Goal: Feedback & Contribution: Submit feedback/report problem

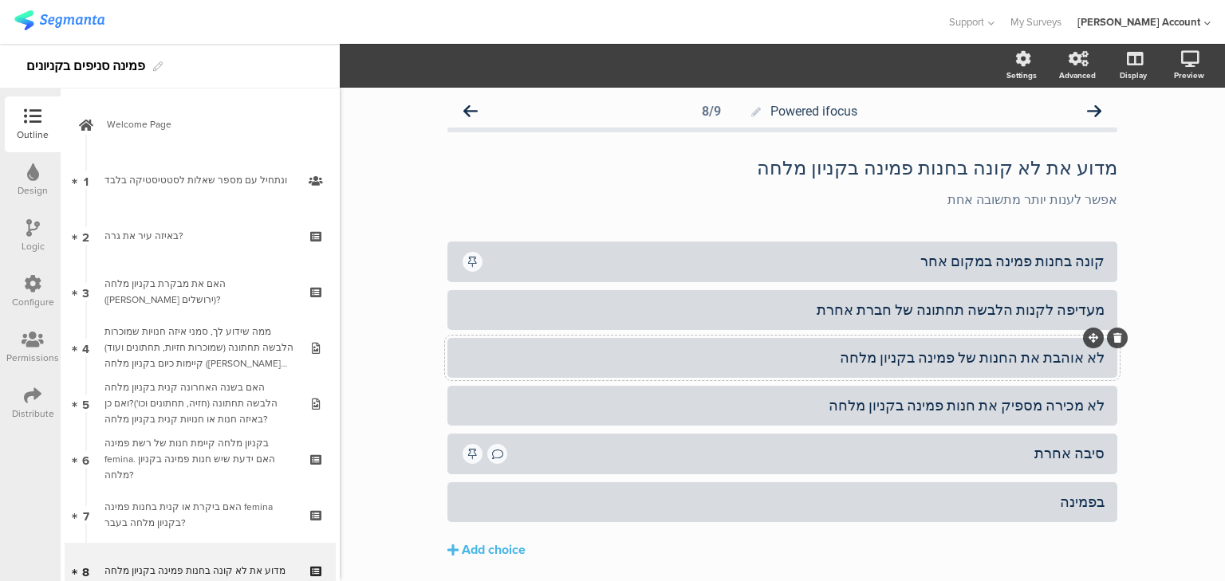
scroll to position [277, 0]
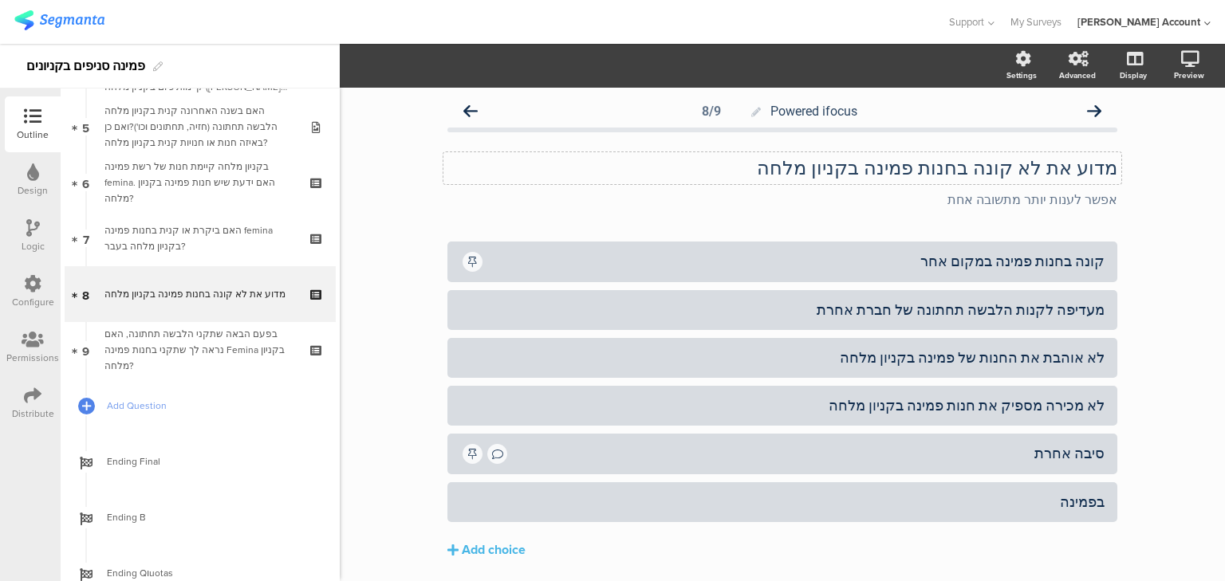
click at [820, 174] on div "מדוע את לא קונה בחנות פמינה בקניון מלחה מדוע את לא קונה בחנות פמינה בקניון מלחה" at bounding box center [782, 168] width 678 height 32
drag, startPoint x: 1010, startPoint y: 259, endPoint x: 953, endPoint y: 260, distance: 56.6
click at [953, 260] on div "קונה בחנות פמינה במקום אחר" at bounding box center [795, 261] width 620 height 18
click at [1092, 266] on div "קונה בחנות פמינה במקום אחר" at bounding box center [795, 261] width 620 height 18
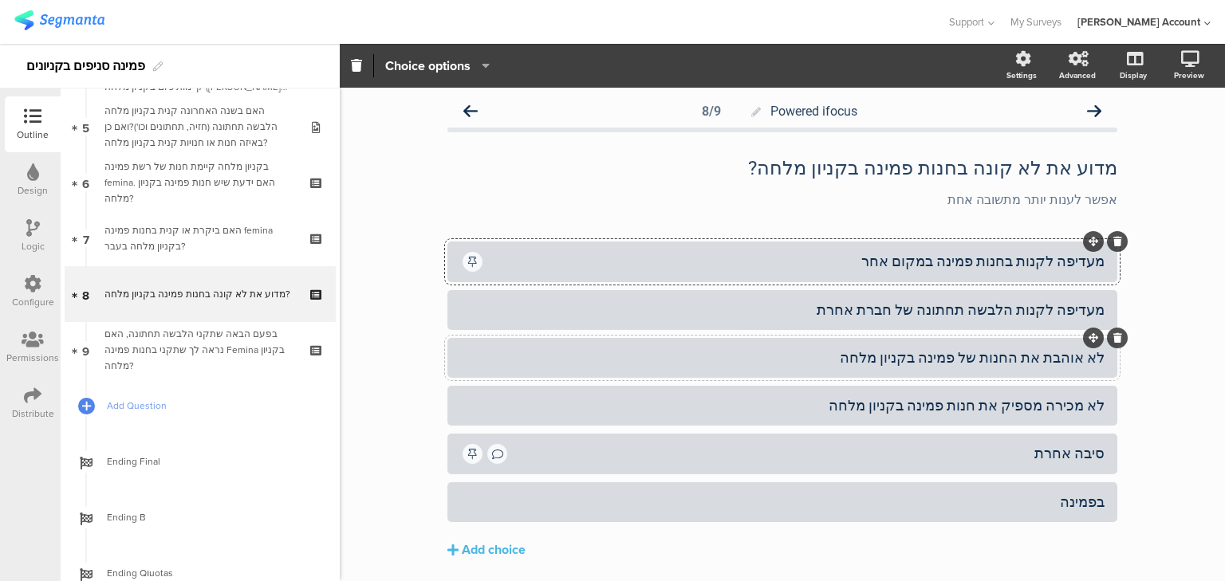
click at [1113, 338] on icon at bounding box center [1117, 338] width 9 height 10
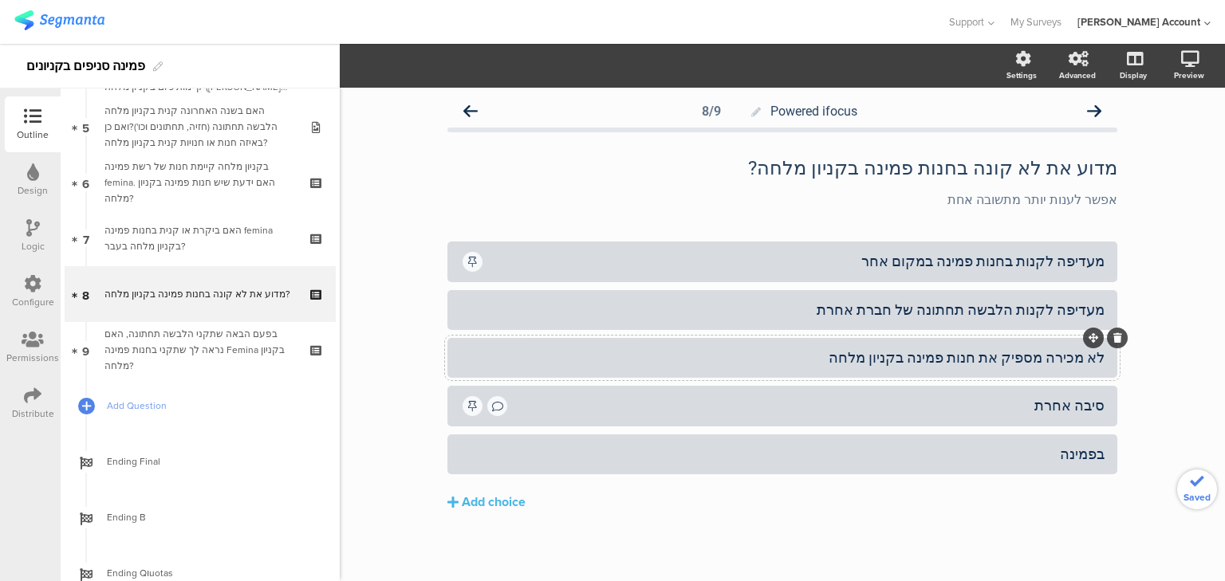
click at [1114, 337] on icon at bounding box center [1117, 338] width 9 height 10
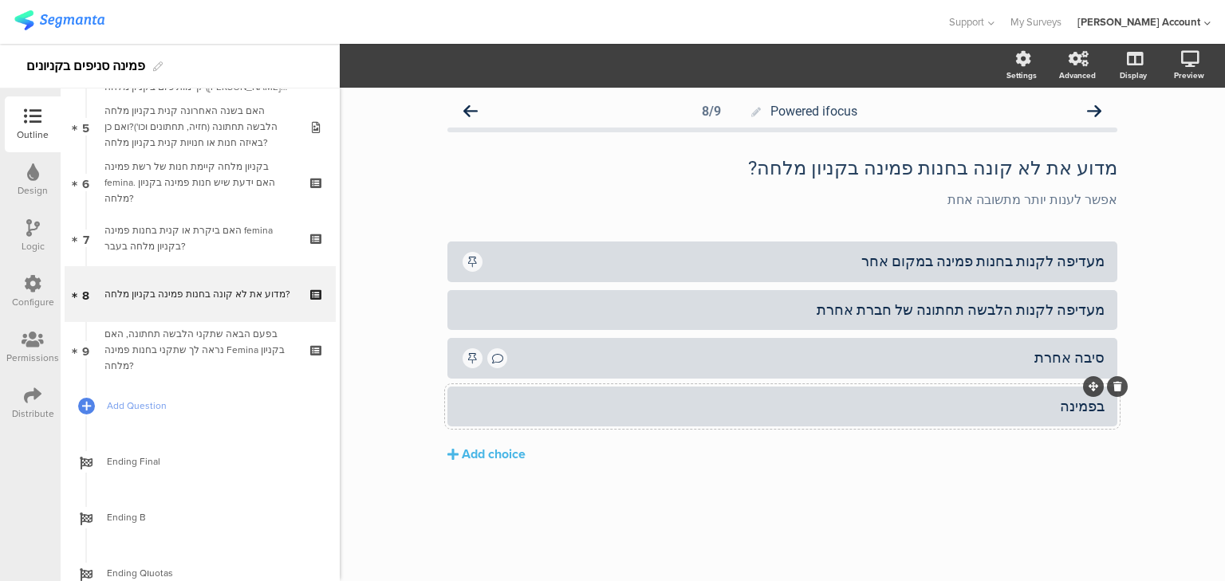
click at [1117, 386] on icon at bounding box center [1117, 387] width 9 height 10
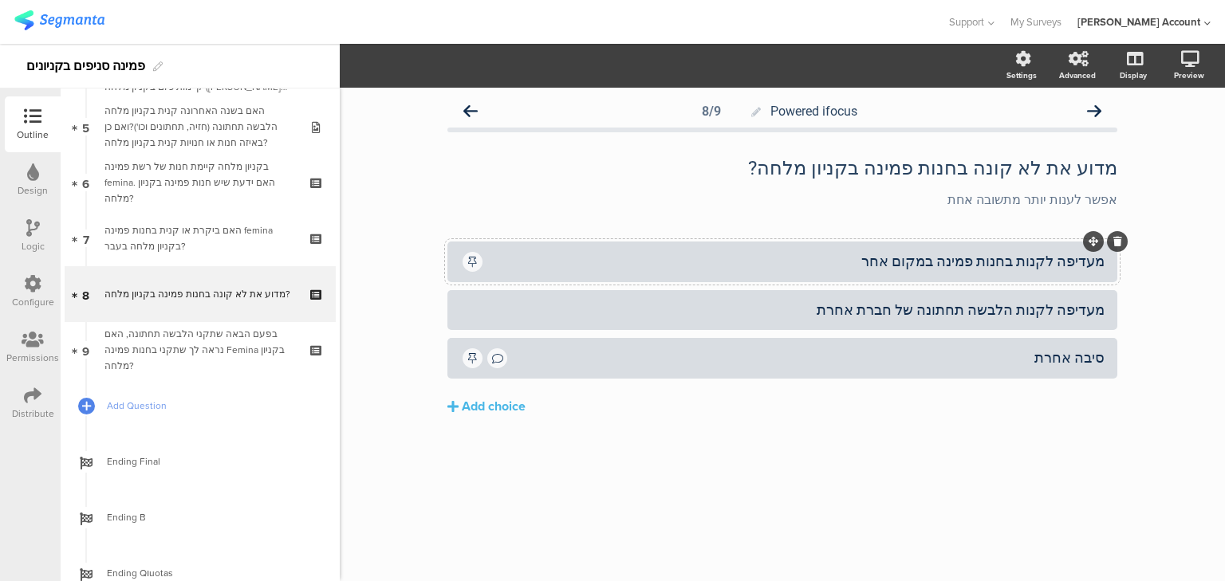
click at [1078, 262] on div "מעדיפה לקנות בחנות פמינה במקום אחר" at bounding box center [795, 261] width 620 height 18
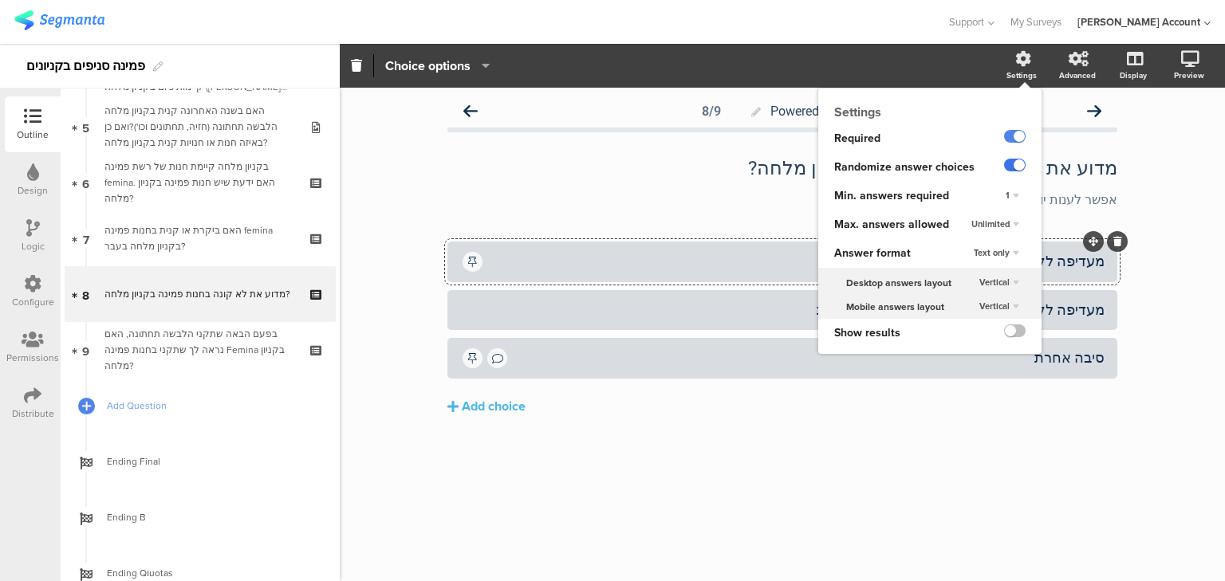
click at [1015, 164] on label at bounding box center [1015, 165] width 22 height 13
click at [0, 0] on input "checkbox" at bounding box center [0, 0] width 0 height 0
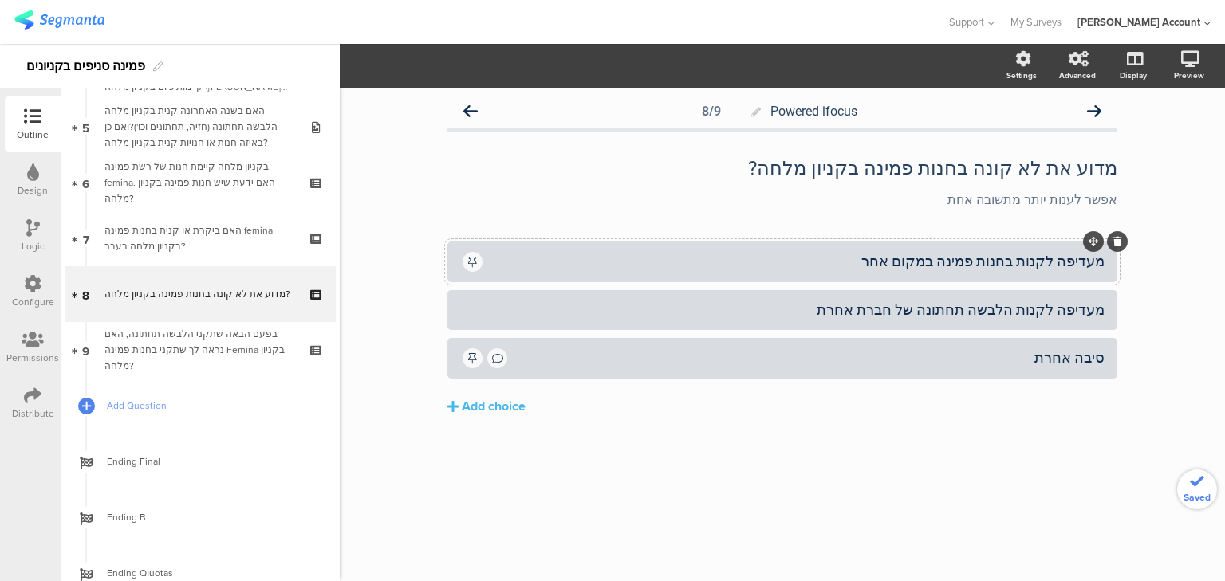
click at [742, 258] on div "מעדיפה לקנות בחנות פמינה במקום אחר" at bounding box center [795, 261] width 620 height 18
click at [568, 246] on div at bounding box center [782, 262] width 670 height 41
click at [418, 61] on span "Choice options" at bounding box center [427, 66] width 85 height 18
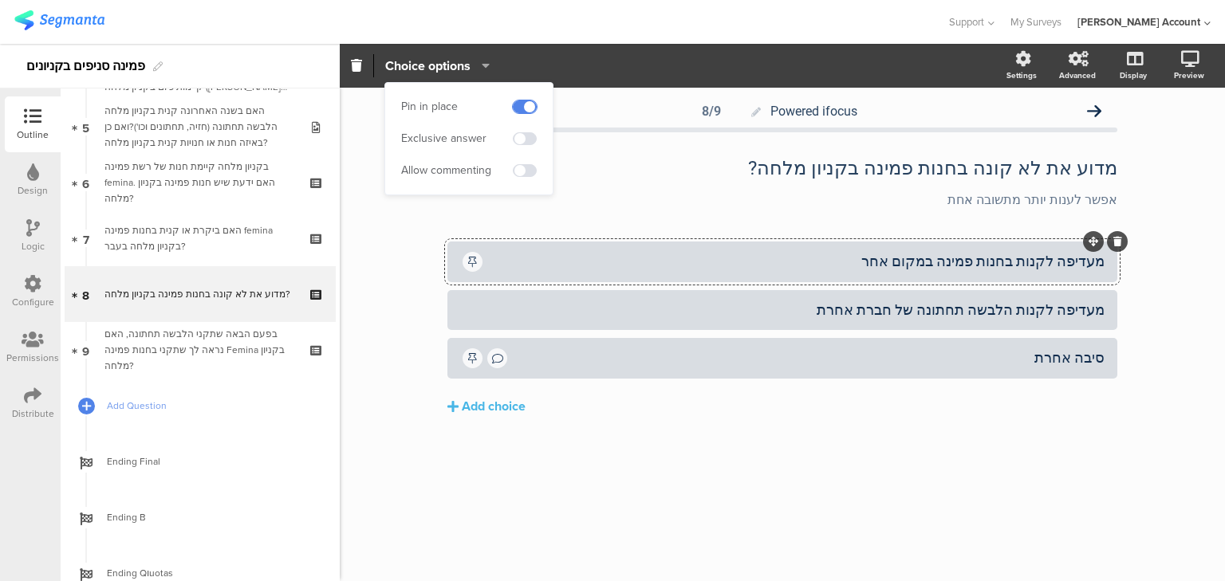
click at [520, 108] on span at bounding box center [525, 107] width 24 height 13
click at [961, 171] on div "מדוע את לא קונה בחנות פמינה בקניון מלחה? מדוע את לא קונה בחנות פמינה בקניון מלח…" at bounding box center [782, 168] width 678 height 32
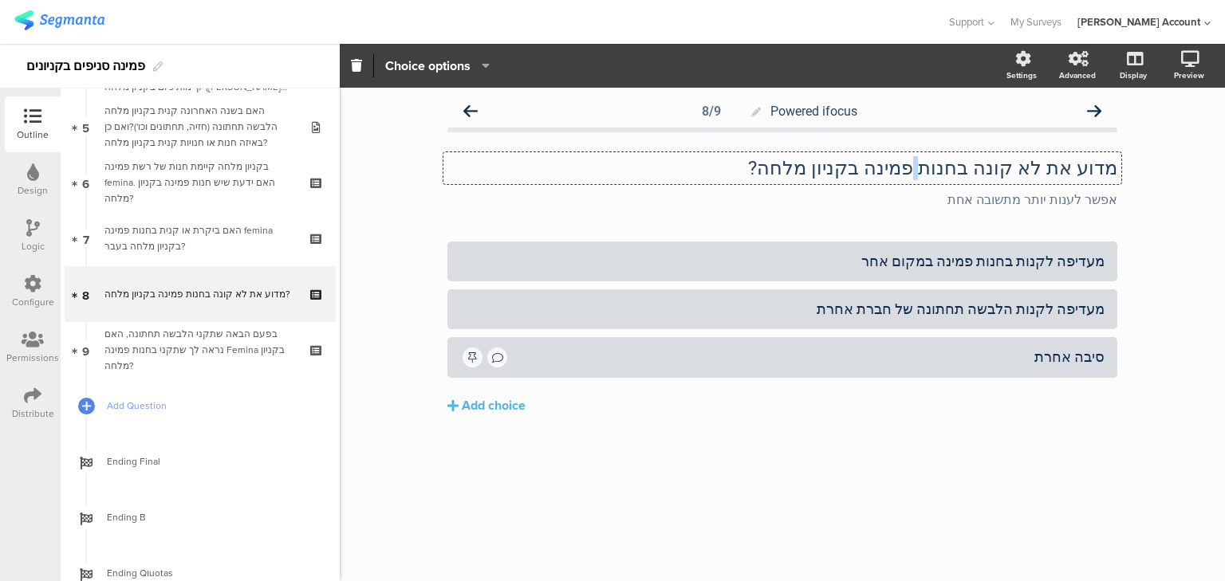
click at [961, 171] on p "מדוע את לא קונה בחנות פמינה בקניון מלחה?" at bounding box center [782, 168] width 670 height 24
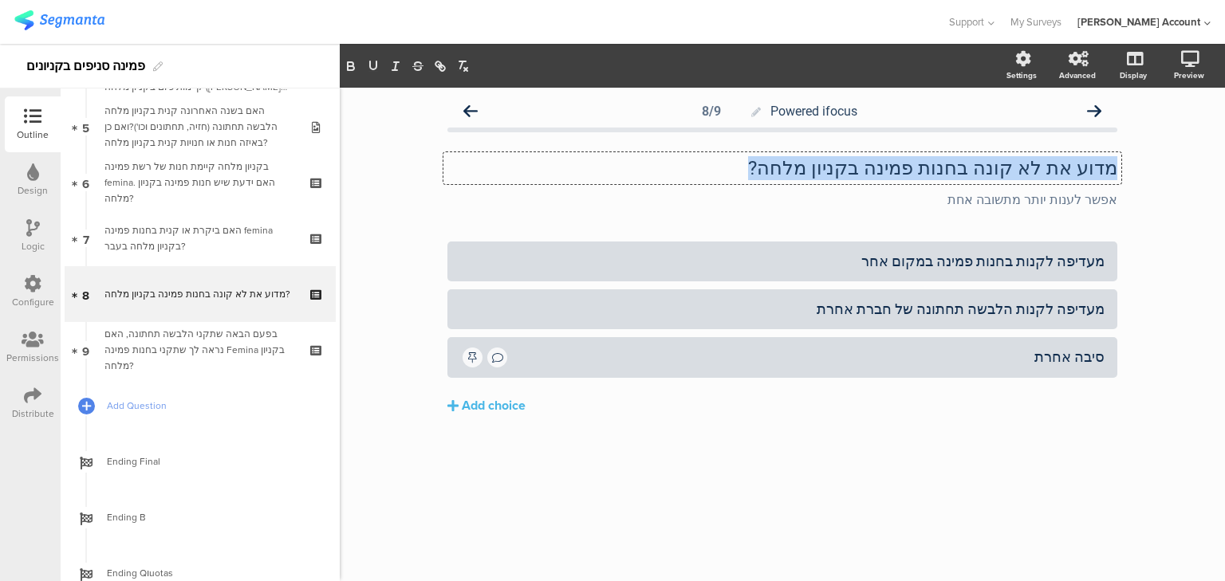
click at [961, 171] on p "מדוע את לא קונה בחנות פמינה בקניון מלחה?" at bounding box center [782, 168] width 670 height 24
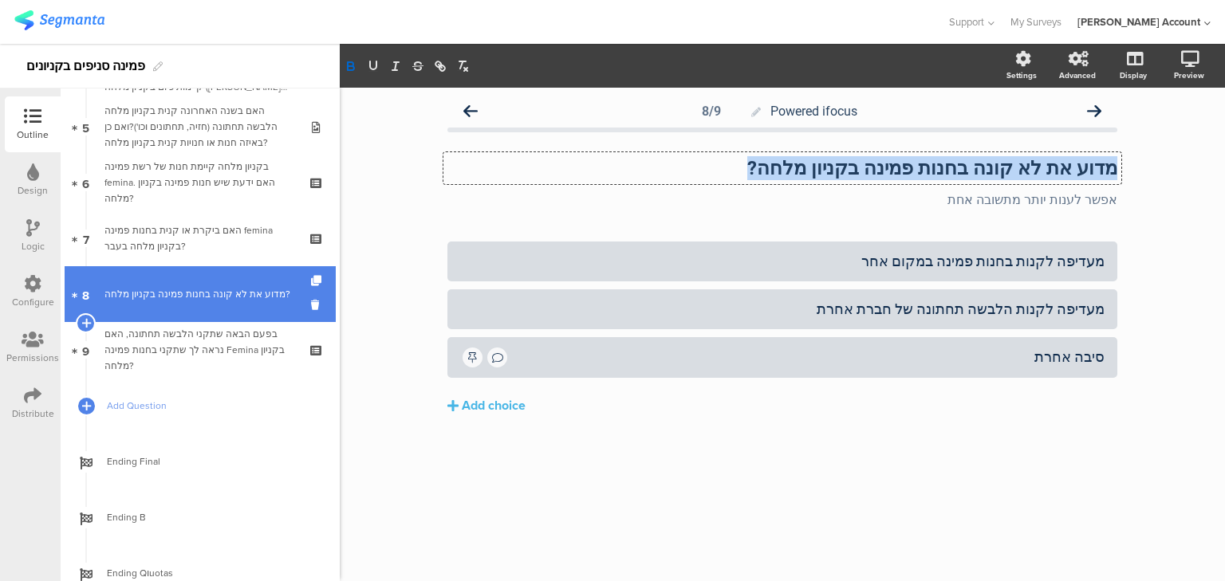
click at [203, 297] on div "מדוע את לא קונה בחנות פמינה בקניון מלחה?" at bounding box center [199, 294] width 191 height 16
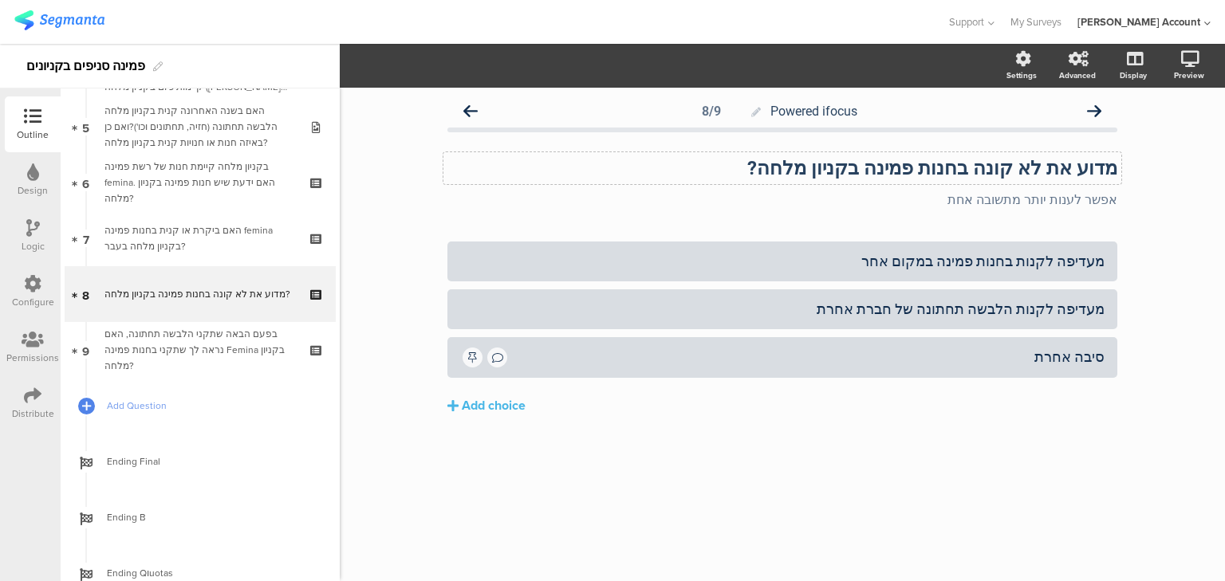
click at [35, 242] on div "Logic" at bounding box center [33, 246] width 23 height 14
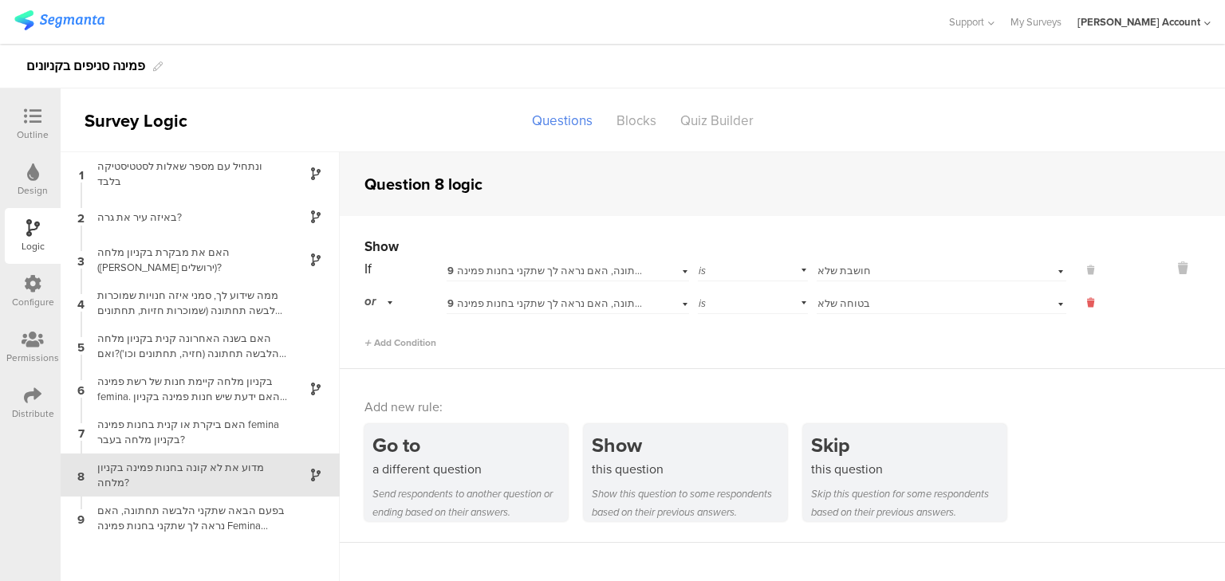
click at [1091, 306] on icon at bounding box center [1090, 303] width 7 height 14
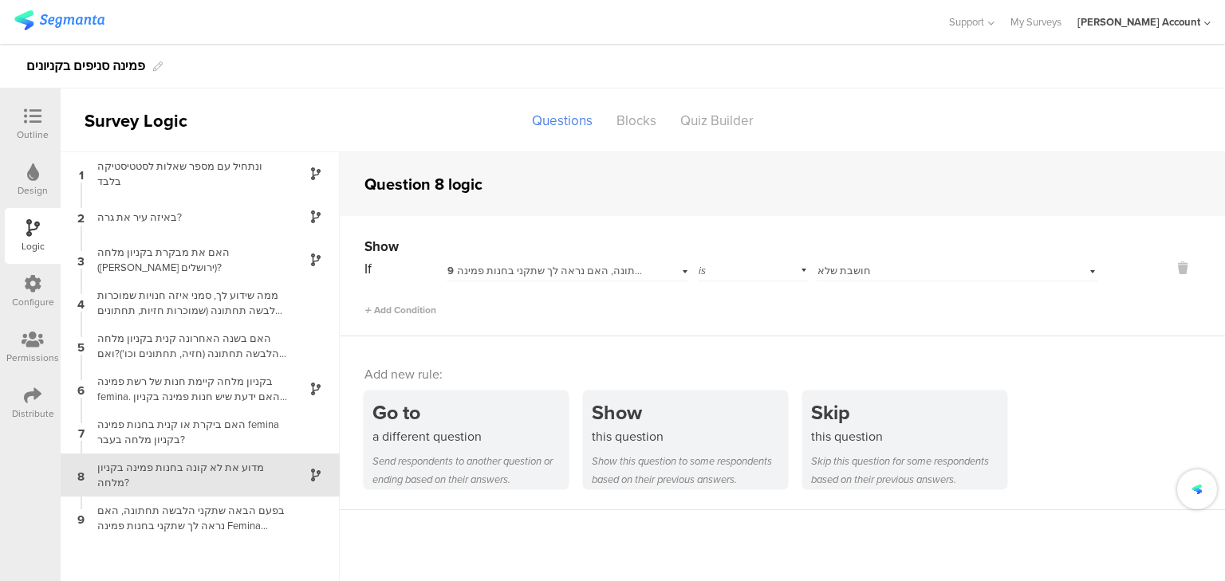
click at [1089, 271] on div "Select answer... חושבת שלא" at bounding box center [958, 269] width 282 height 25
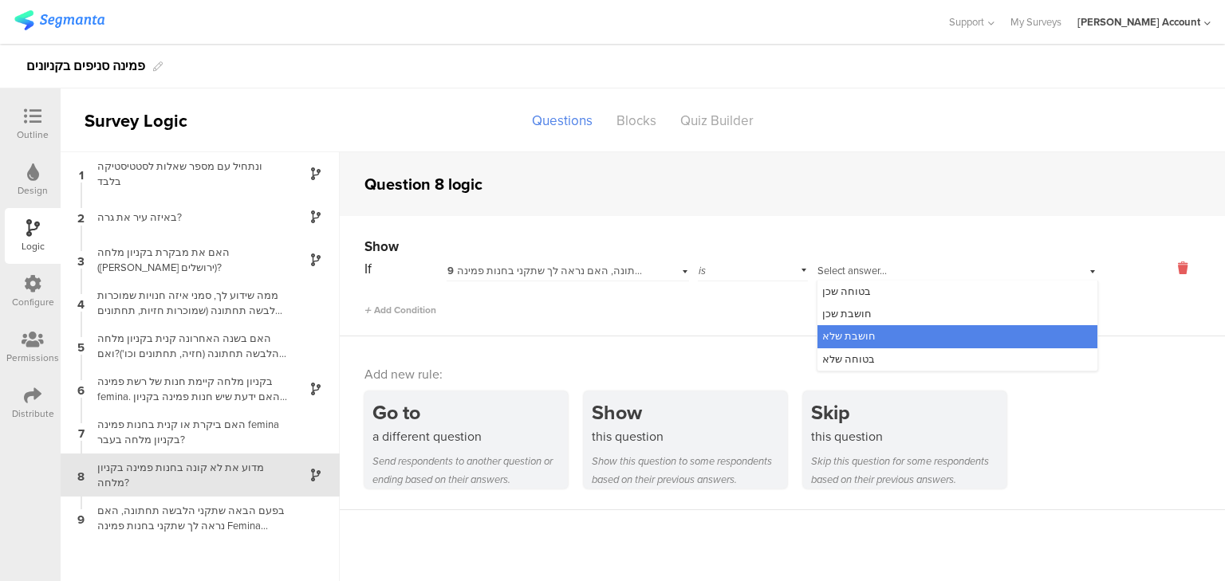
click at [1180, 267] on icon at bounding box center [1183, 268] width 38 height 18
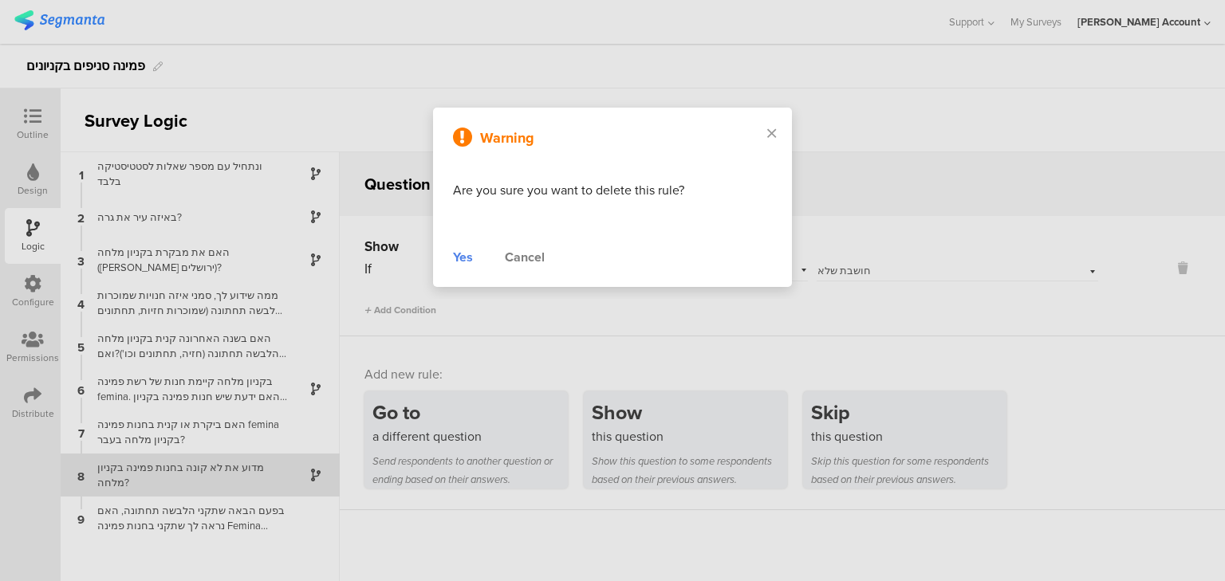
click at [463, 258] on div "Yes" at bounding box center [463, 257] width 20 height 19
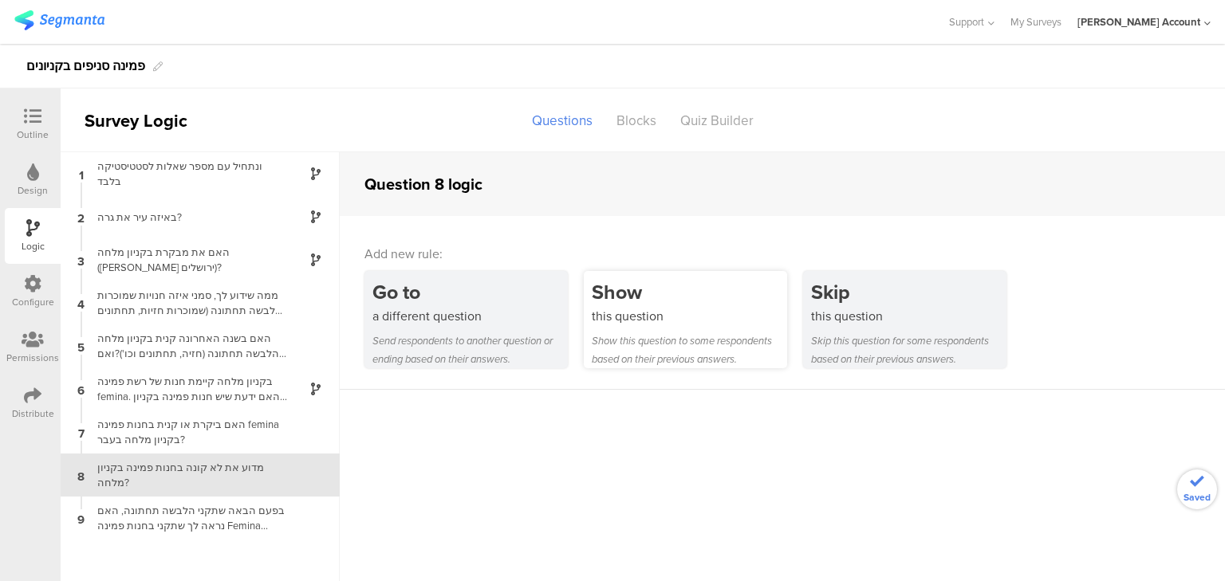
click at [641, 338] on div "Show this question to some respondents based on their previous answers." at bounding box center [689, 350] width 195 height 37
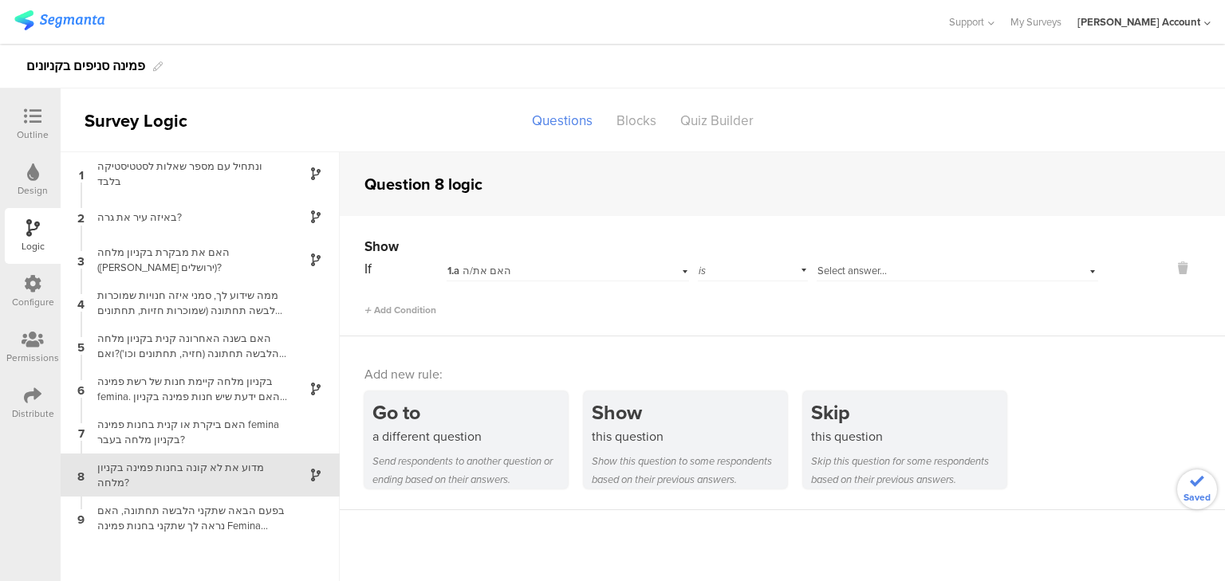
click at [482, 268] on span "1.a האם את/ה" at bounding box center [479, 270] width 64 height 15
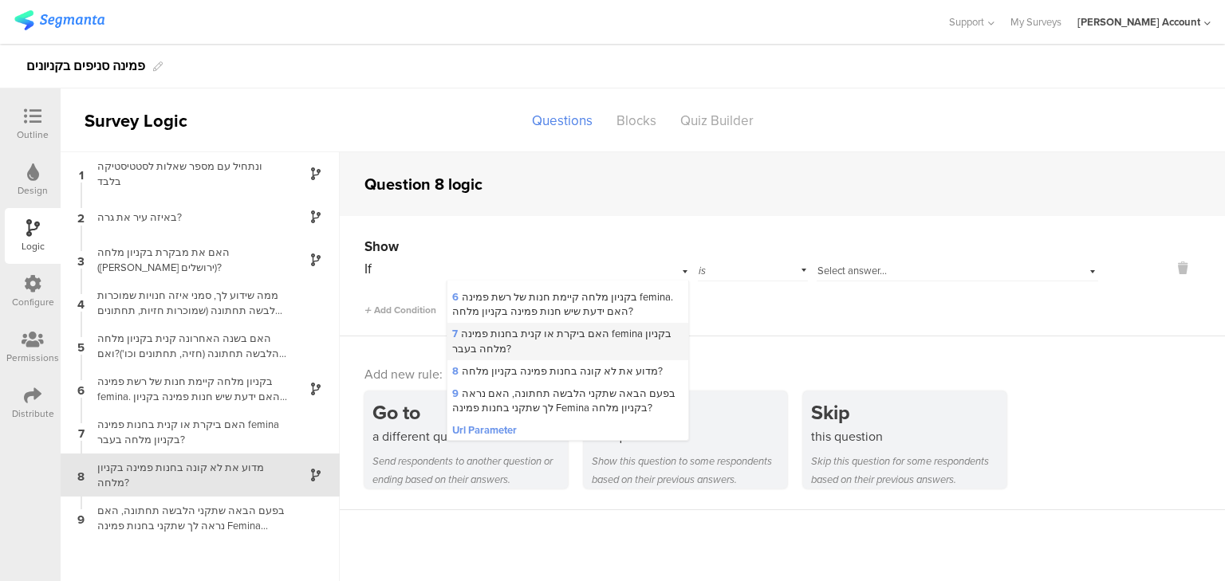
scroll to position [316, 0]
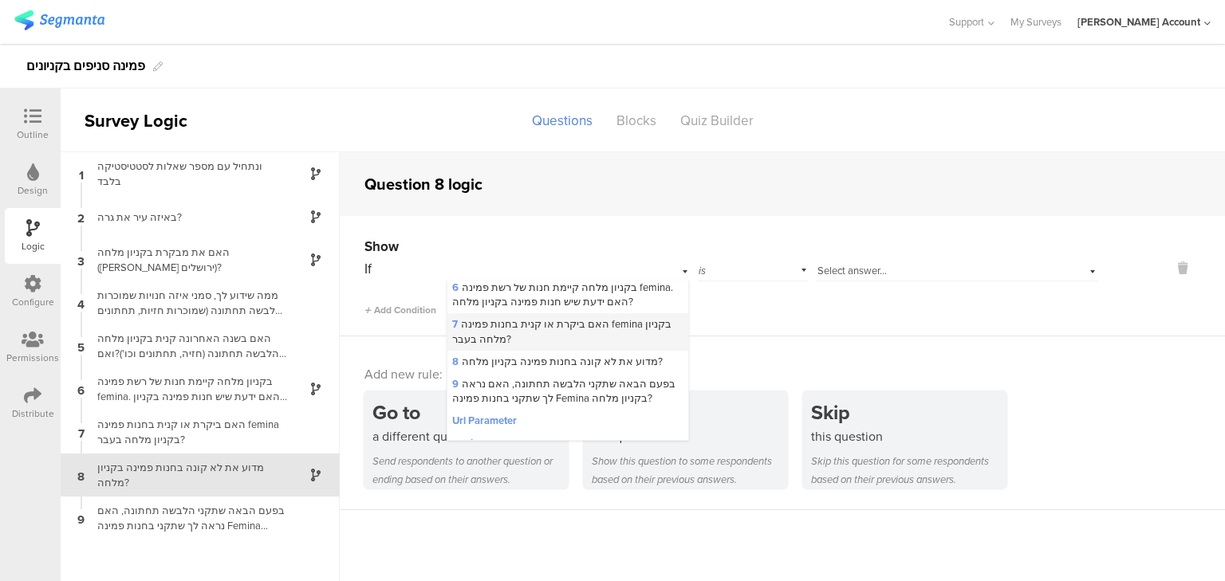
click at [533, 317] on span "7 האם ביקרת או קנית בחנות פמינה femina בקניון מלחה בעבר?" at bounding box center [561, 332] width 219 height 30
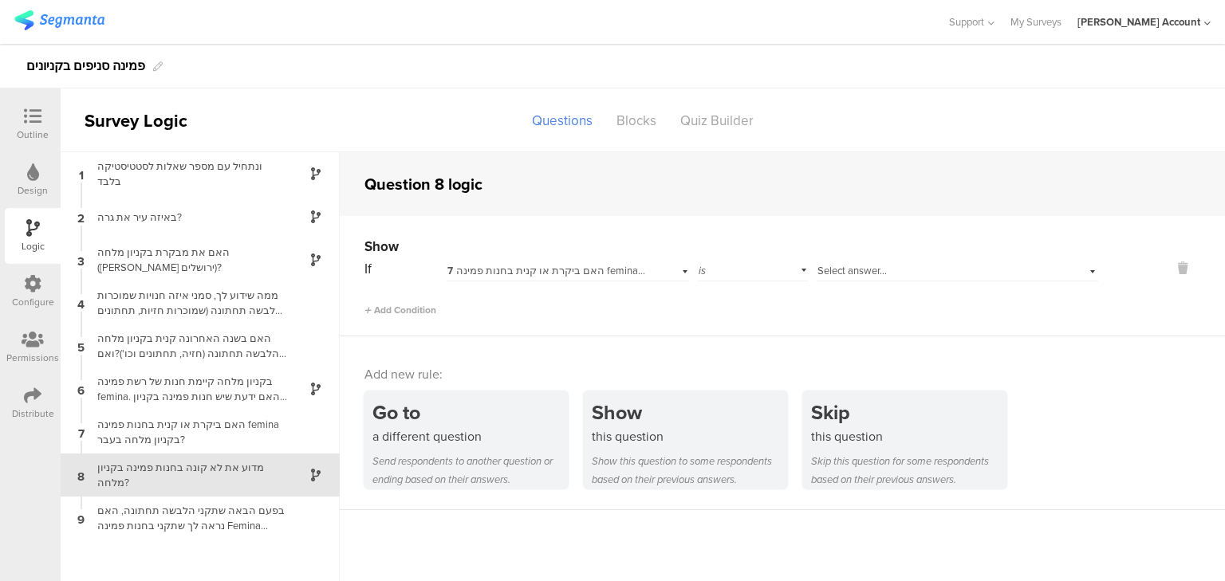
click at [852, 268] on span "Select answer..." at bounding box center [852, 270] width 69 height 15
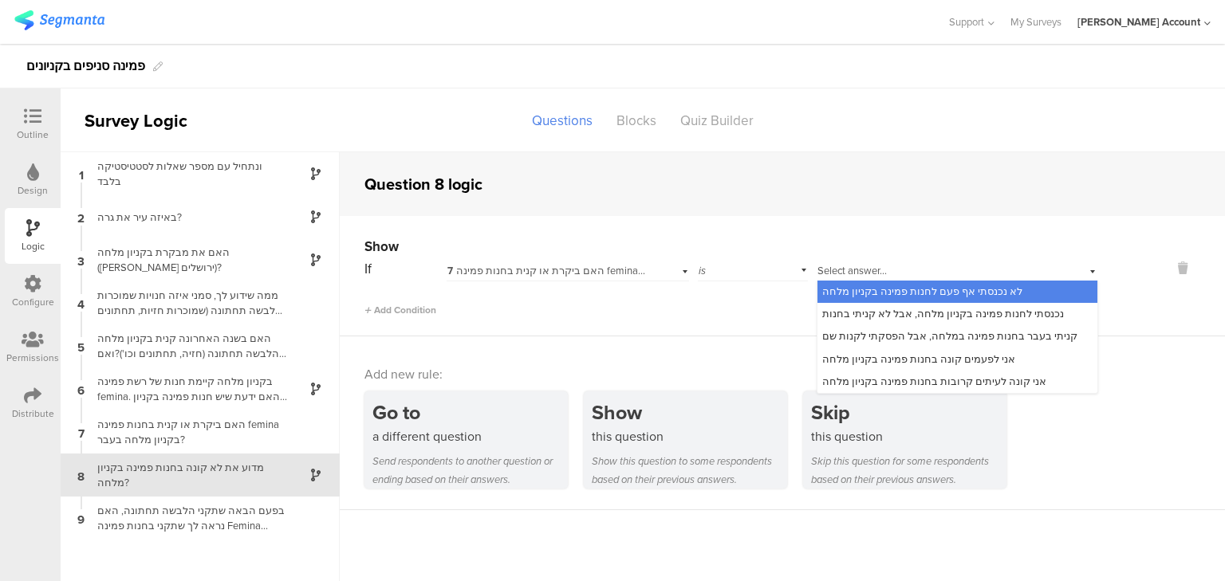
click at [852, 290] on span "לא נכנסתי אף פעם לחנות פמינה בקניון מלחה" at bounding box center [922, 291] width 200 height 15
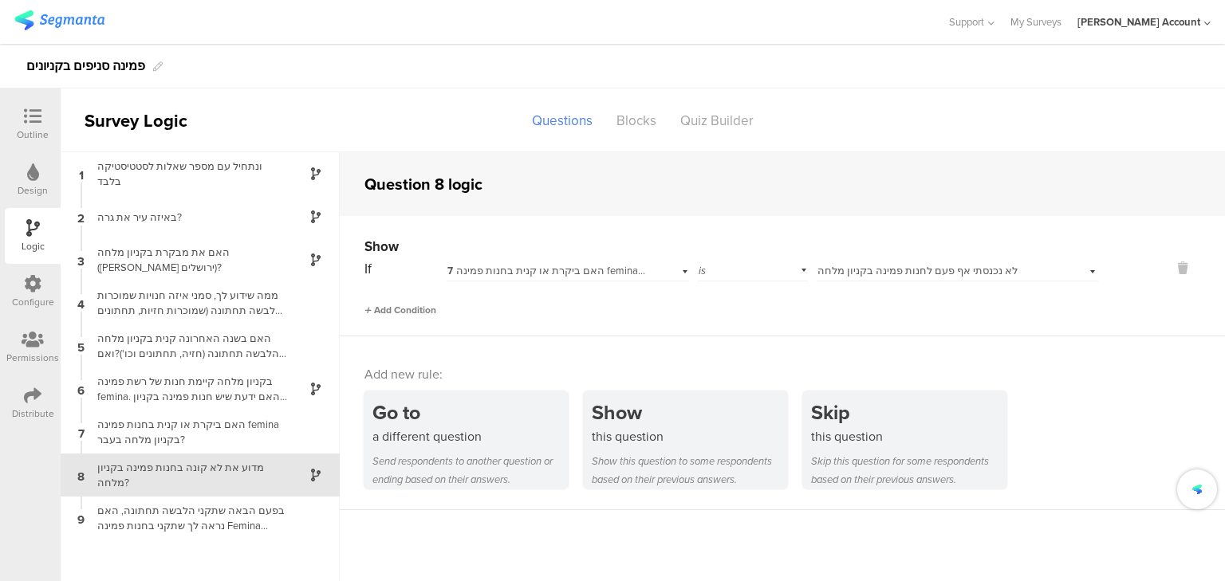
click at [424, 306] on span "Add Condition" at bounding box center [401, 310] width 72 height 14
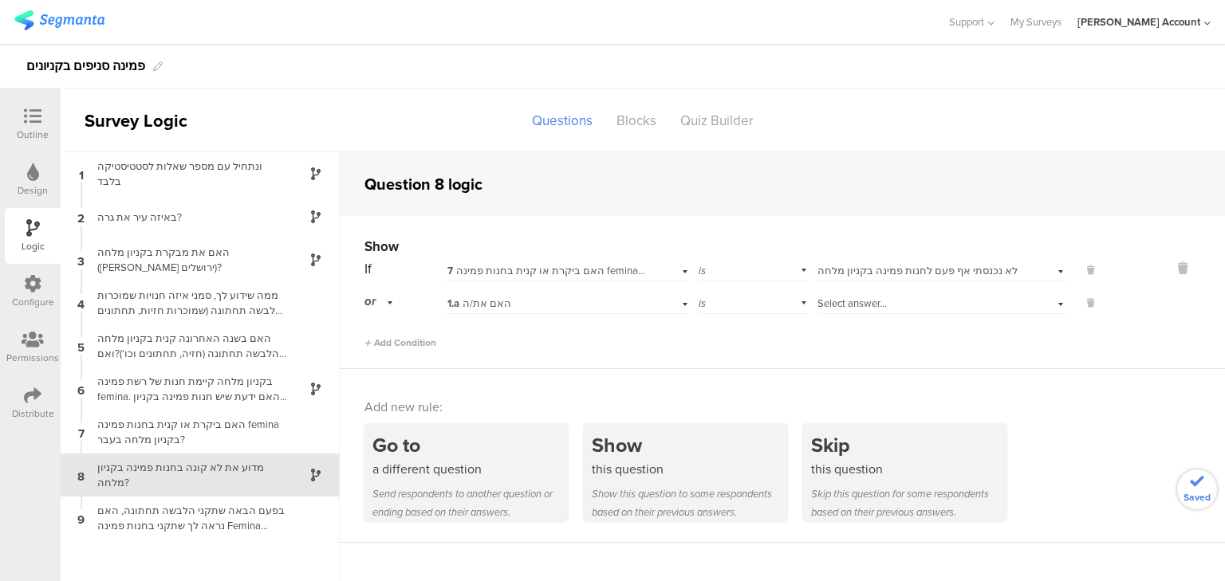
click at [474, 304] on span "1.a האם את/ה" at bounding box center [479, 303] width 64 height 15
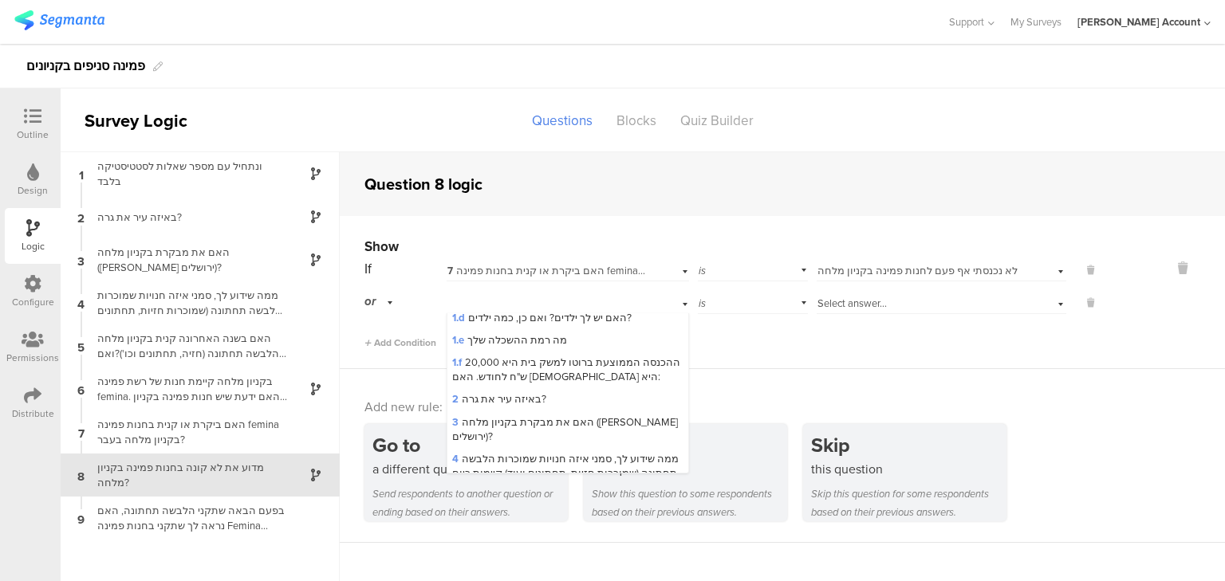
scroll to position [191, 0]
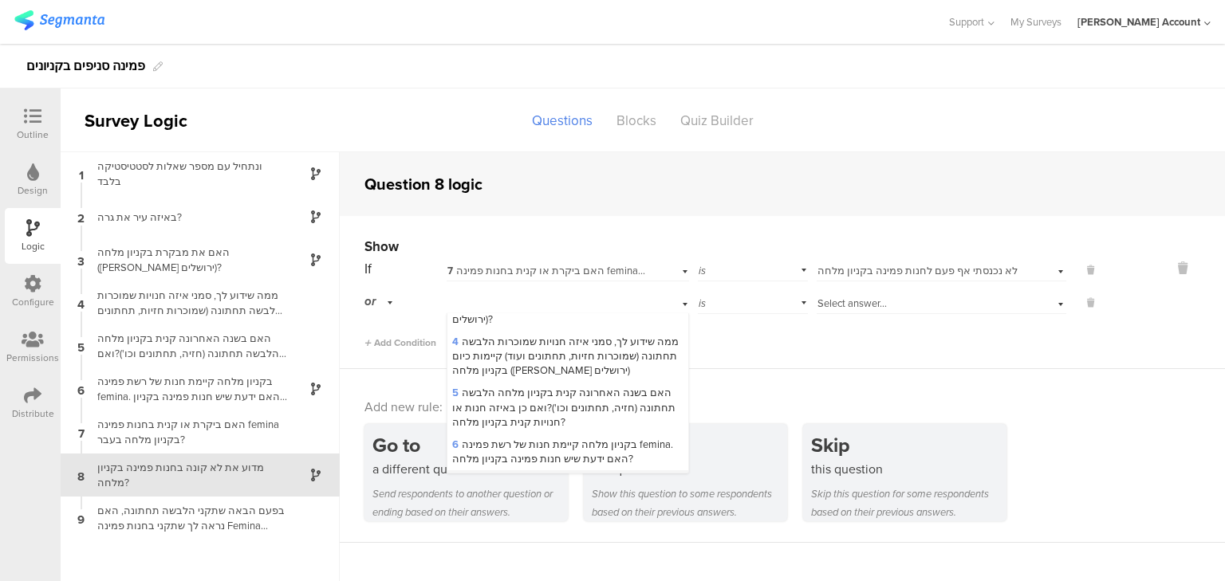
click at [534, 471] on div "7 האם ביקרת או קנית בחנות פמינה femina בקניון מלחה בעבר?" at bounding box center [567, 489] width 241 height 37
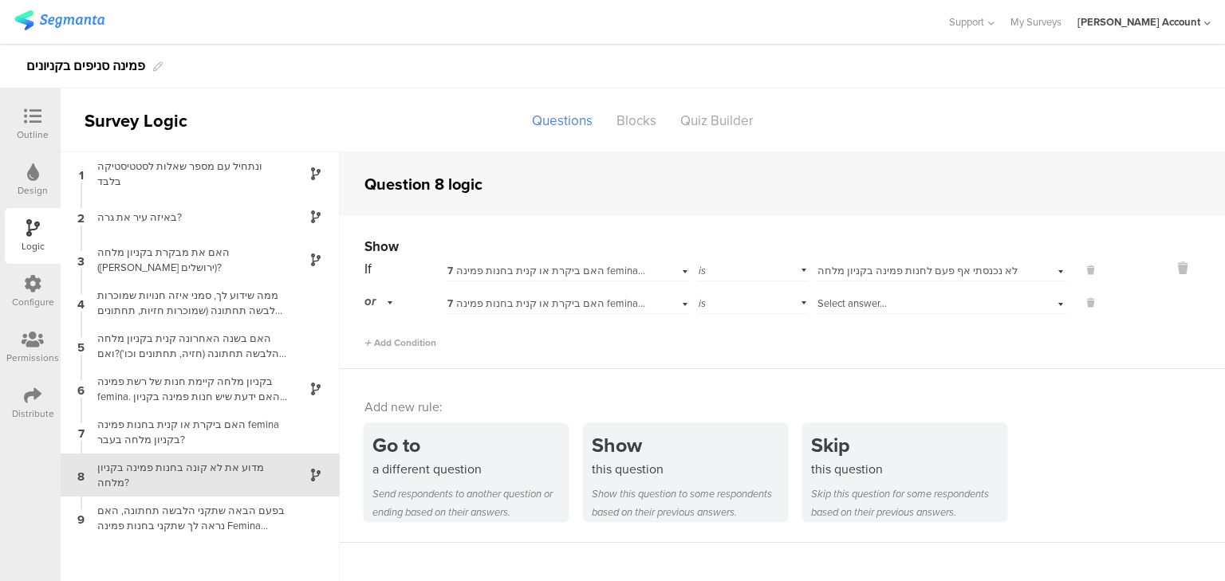
click at [862, 303] on span "Select answer..." at bounding box center [852, 303] width 69 height 15
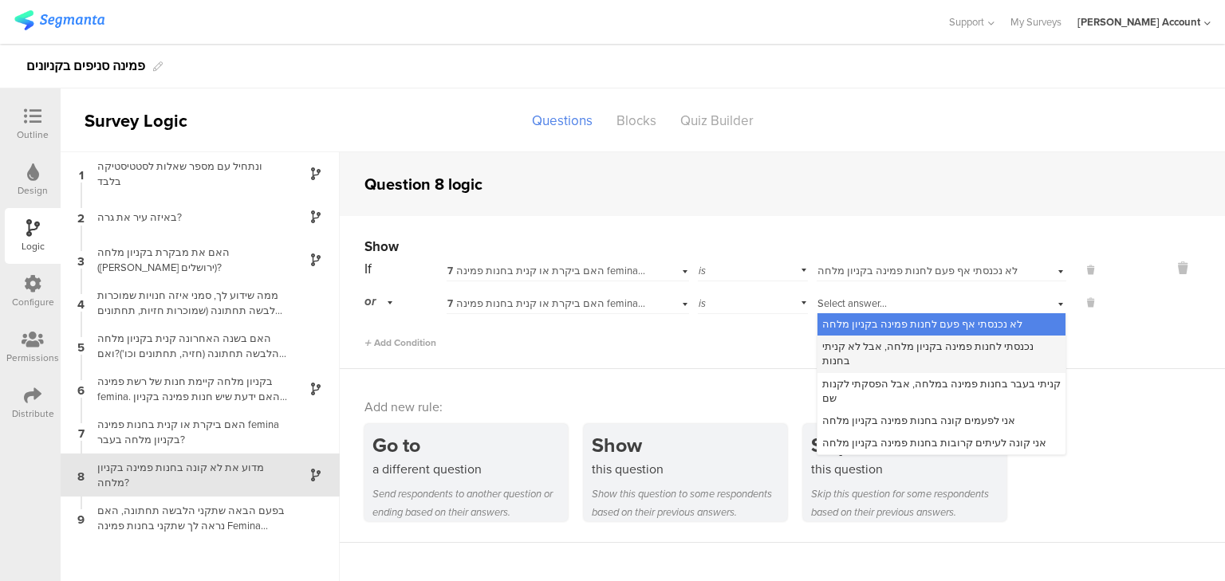
click at [877, 345] on span "נכנסתי לחנות פמינה בקניון מלחה, אבל לא קניתי בחנות" at bounding box center [927, 354] width 211 height 30
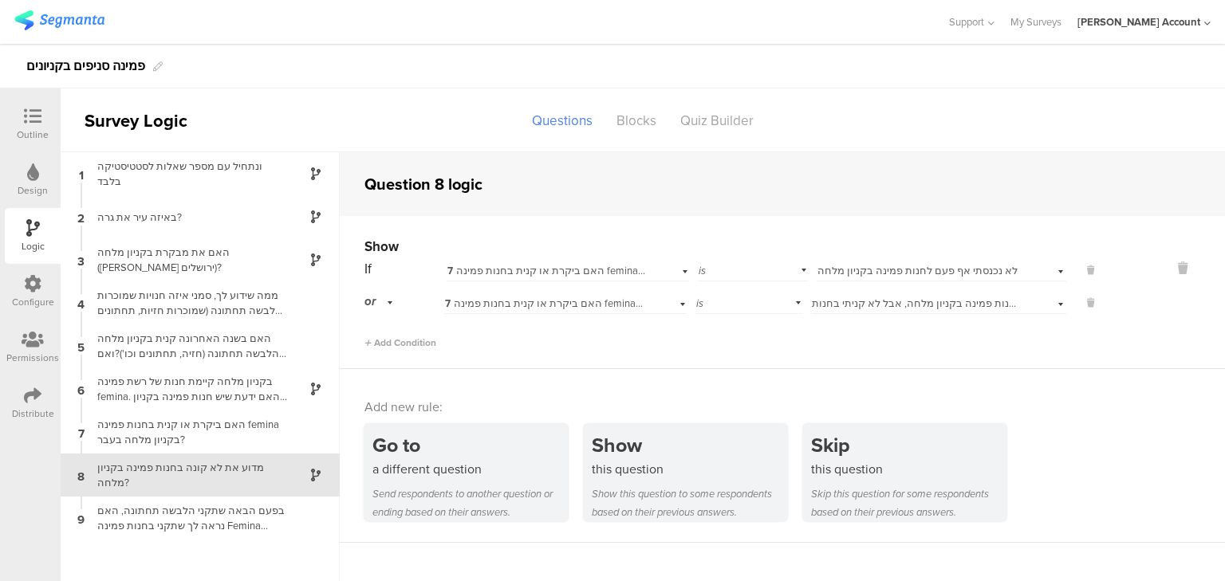
click at [41, 128] on div "Outline" at bounding box center [33, 135] width 32 height 14
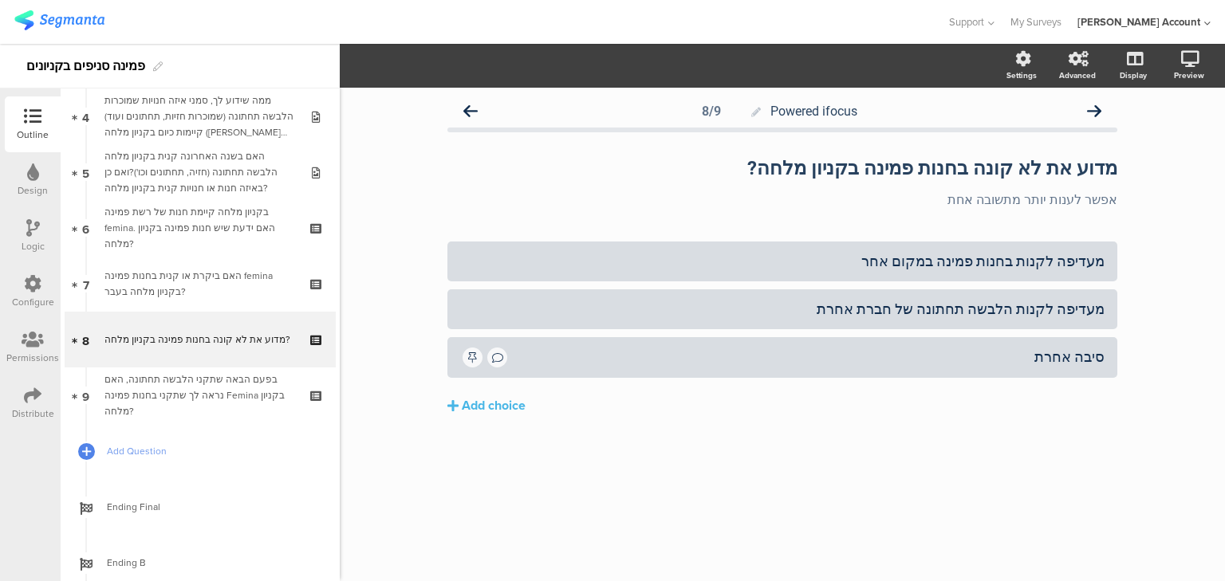
scroll to position [236, 0]
click at [1043, 163] on strong "מדוע את לא קונה בחנות פמינה בקניון מלחה?" at bounding box center [932, 168] width 370 height 22
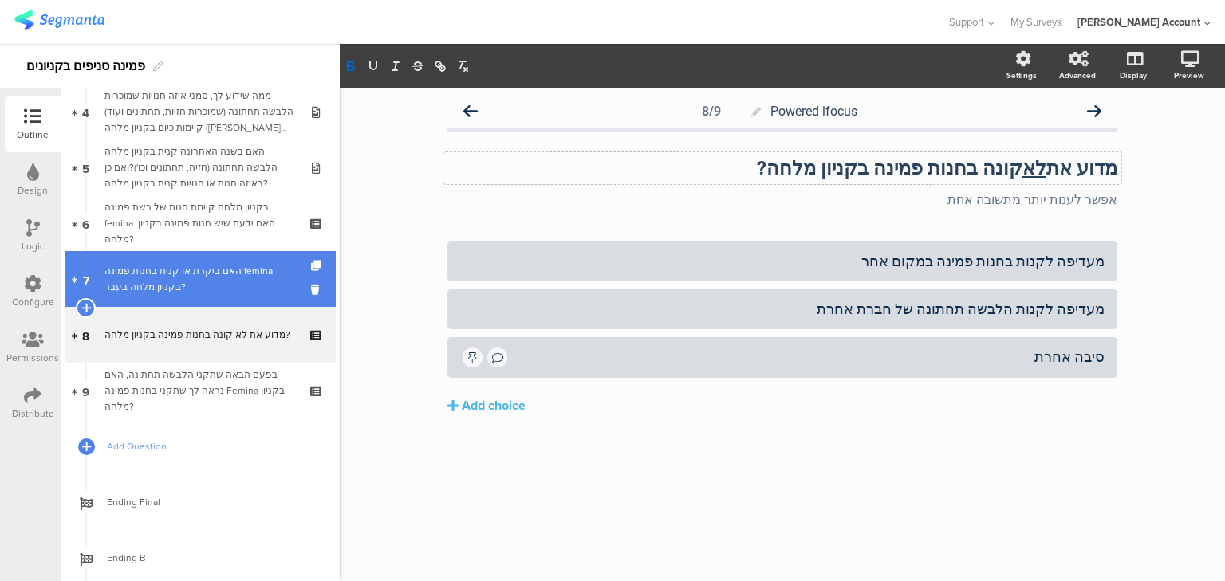
click at [177, 267] on div "האם ביקרת או קנית בחנות פמינה femina בקניון מלחה בעבר?" at bounding box center [199, 279] width 191 height 32
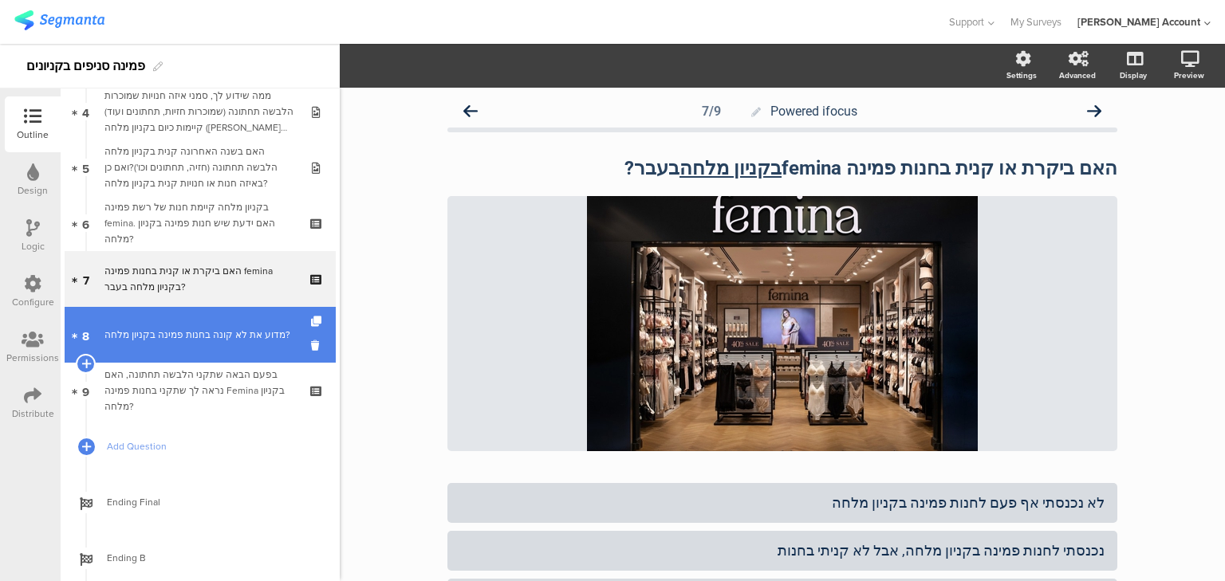
click at [191, 322] on link "8 מדוע את לא קונה בחנות פמינה בקניון מלחה?" at bounding box center [200, 335] width 271 height 56
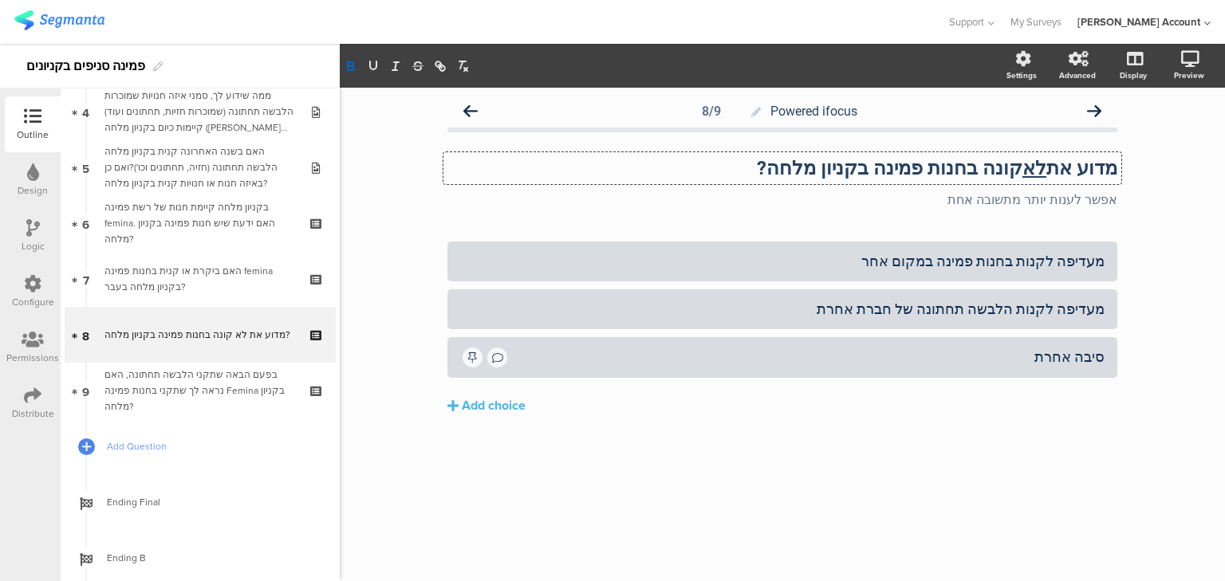
drag, startPoint x: 1076, startPoint y: 167, endPoint x: 1053, endPoint y: 166, distance: 23.1
click at [1053, 166] on div "מדוע את לא קונה בחנות פמינה בקניון מלחה? מדוע את לא קונה בחנות פמינה בקניון מלח…" at bounding box center [782, 168] width 678 height 32
click at [1036, 168] on strong "מדוע לא קונה בחנות פמינה בקניון מלחה?" at bounding box center [952, 168] width 330 height 22
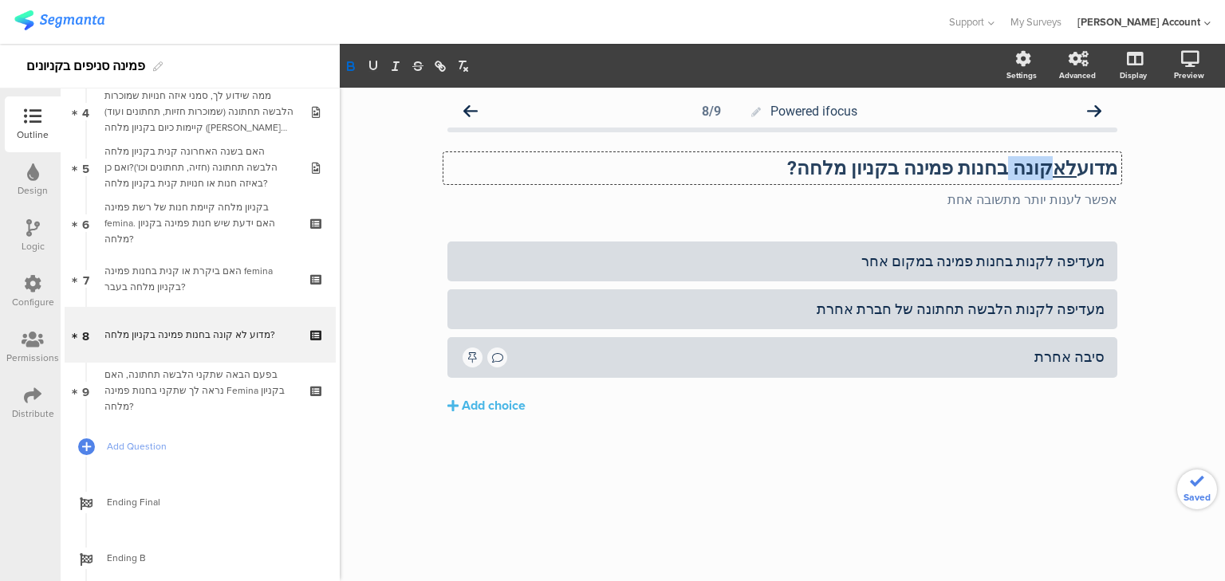
click at [1036, 168] on strong "מדוע לא קונה בחנות פמינה בקניון מלחה?" at bounding box center [952, 168] width 330 height 22
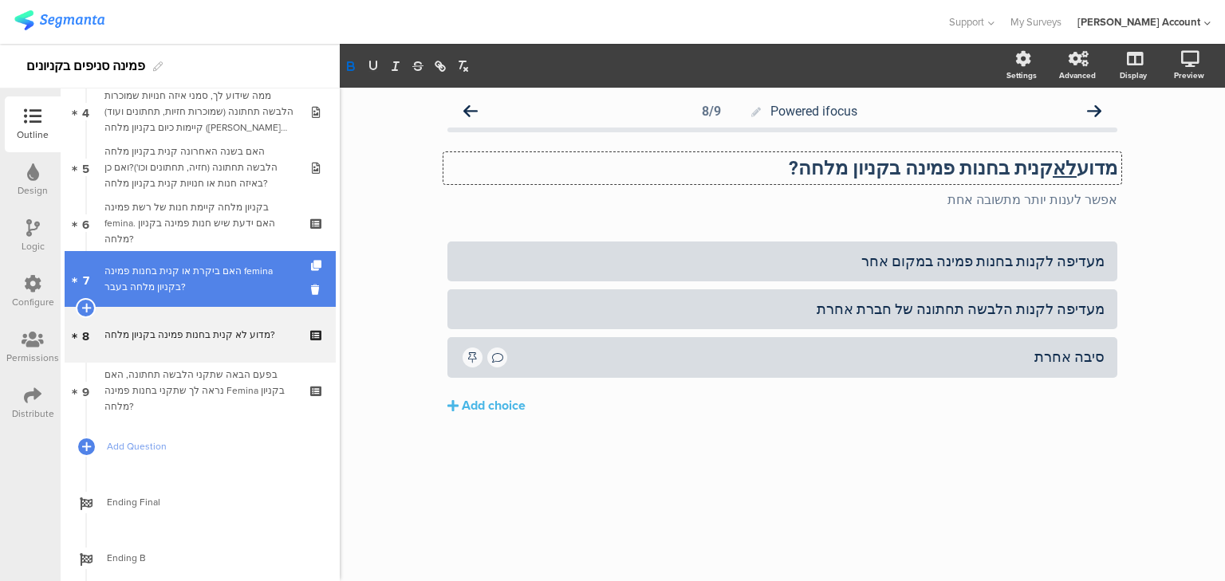
click at [126, 280] on div "האם ביקרת או קנית בחנות פמינה femina בקניון מלחה בעבר?" at bounding box center [199, 279] width 191 height 32
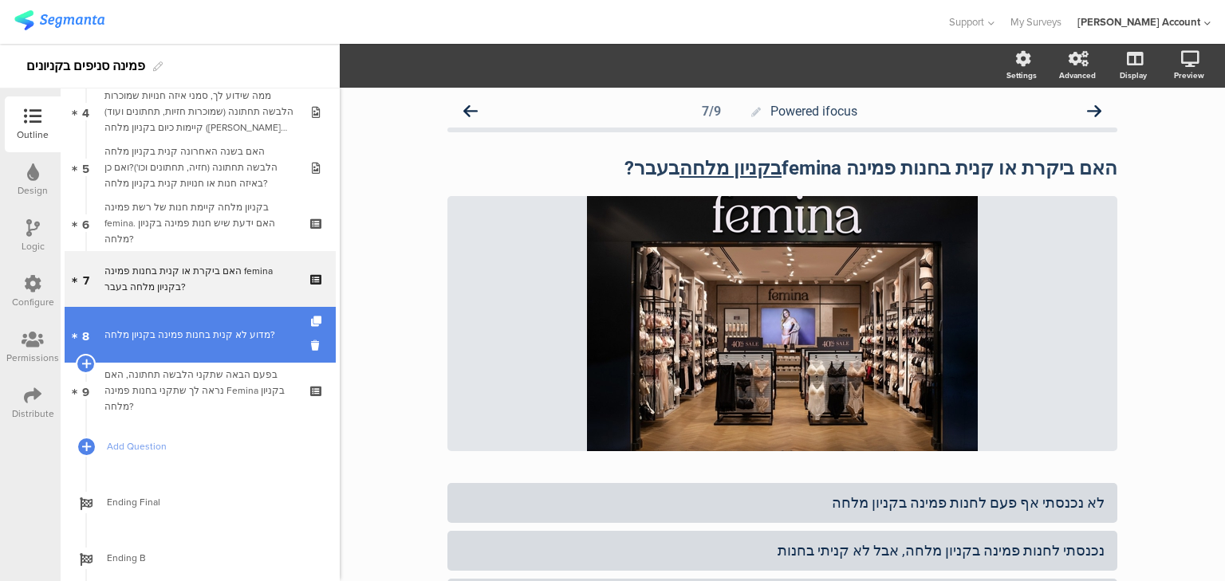
click at [144, 337] on div "מדוע לא קנית בחנות פמינה בקניון מלחה?" at bounding box center [199, 335] width 191 height 16
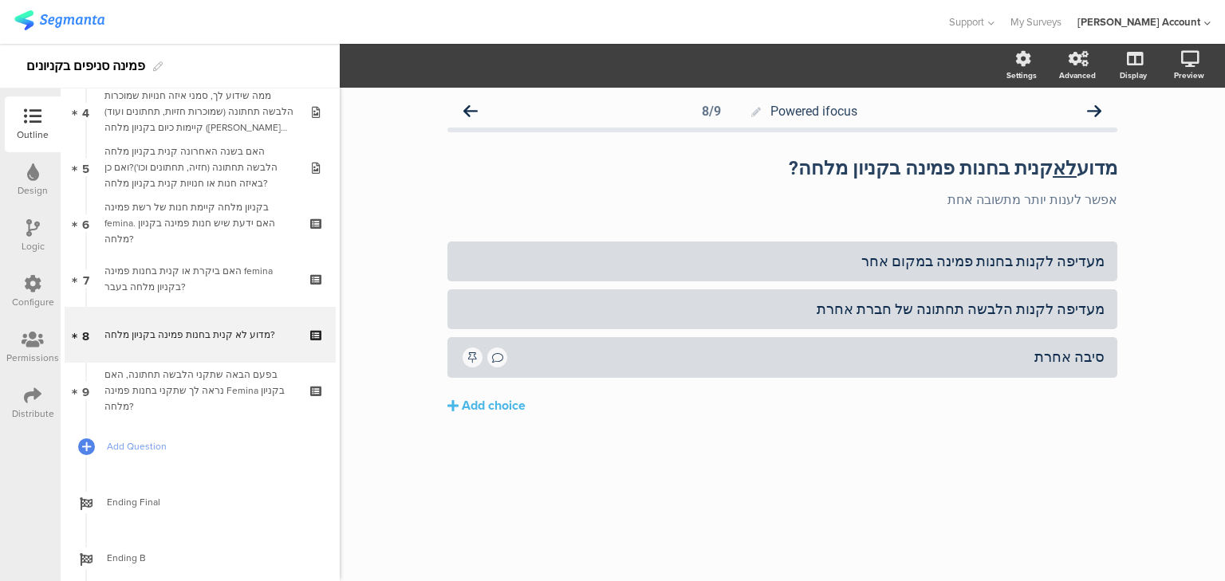
click at [32, 232] on icon at bounding box center [33, 228] width 14 height 18
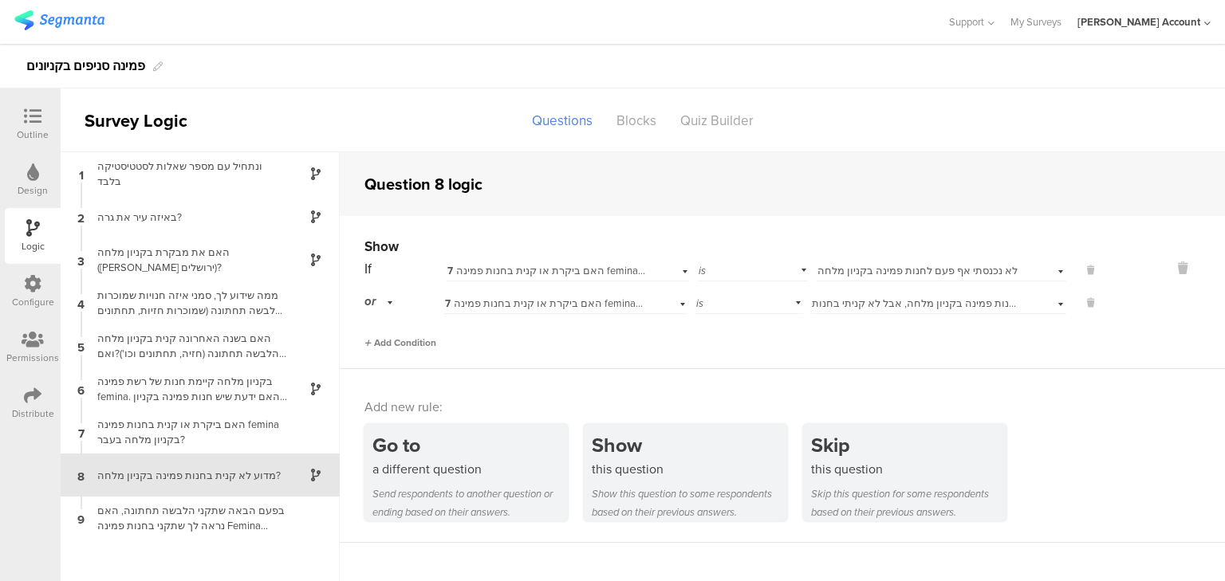
click at [408, 345] on span "Add Condition" at bounding box center [401, 343] width 72 height 14
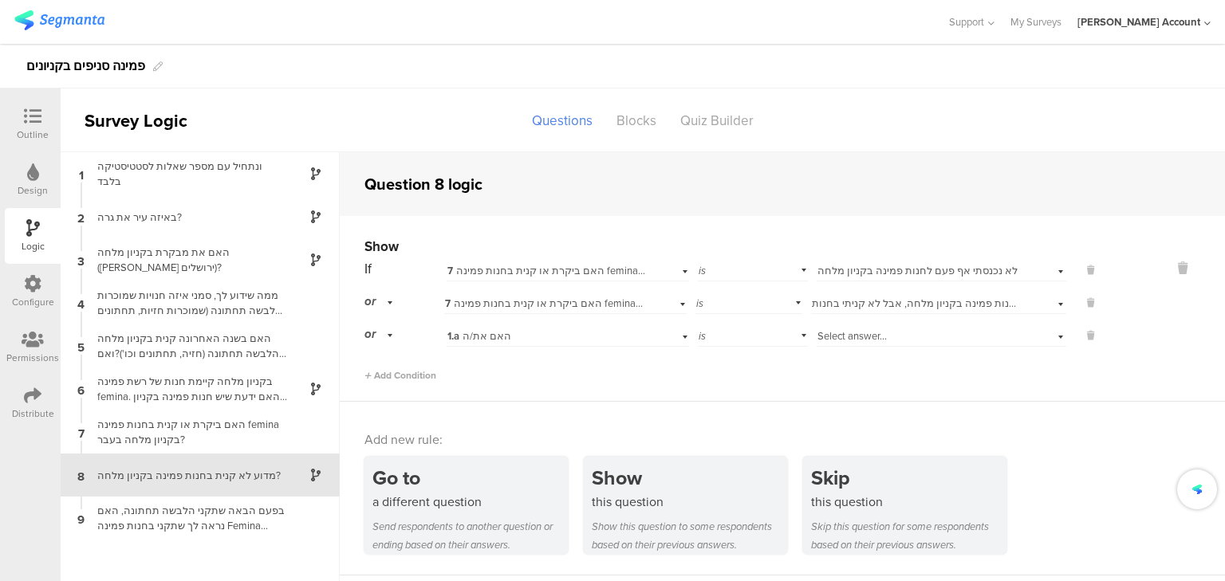
click at [539, 335] on div "1.a האם את/ה" at bounding box center [546, 336] width 199 height 14
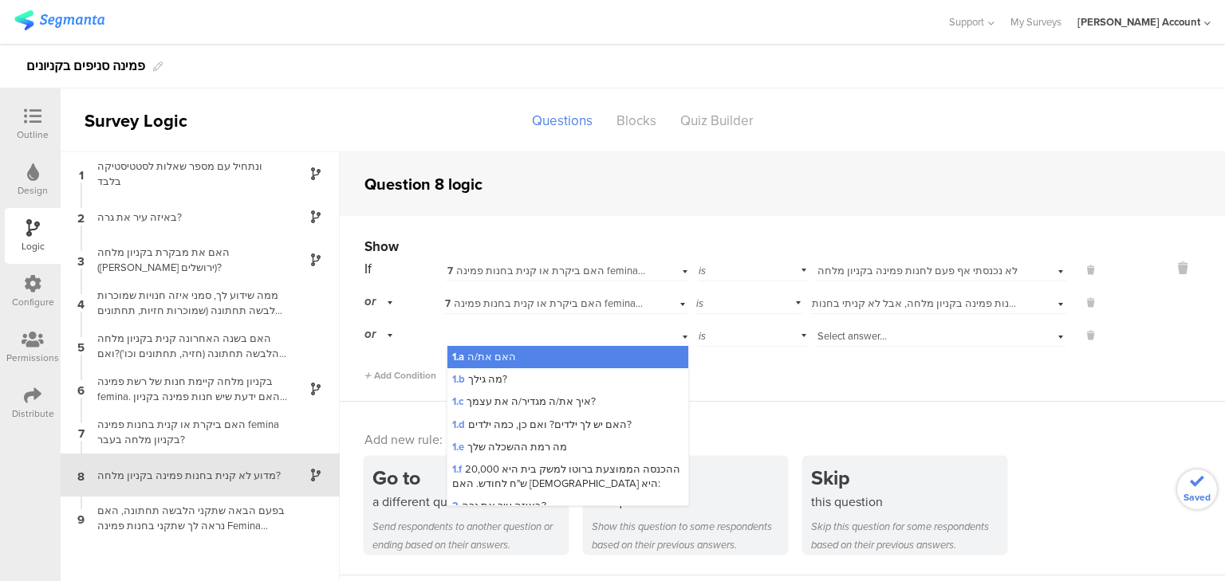
scroll to position [316, 0]
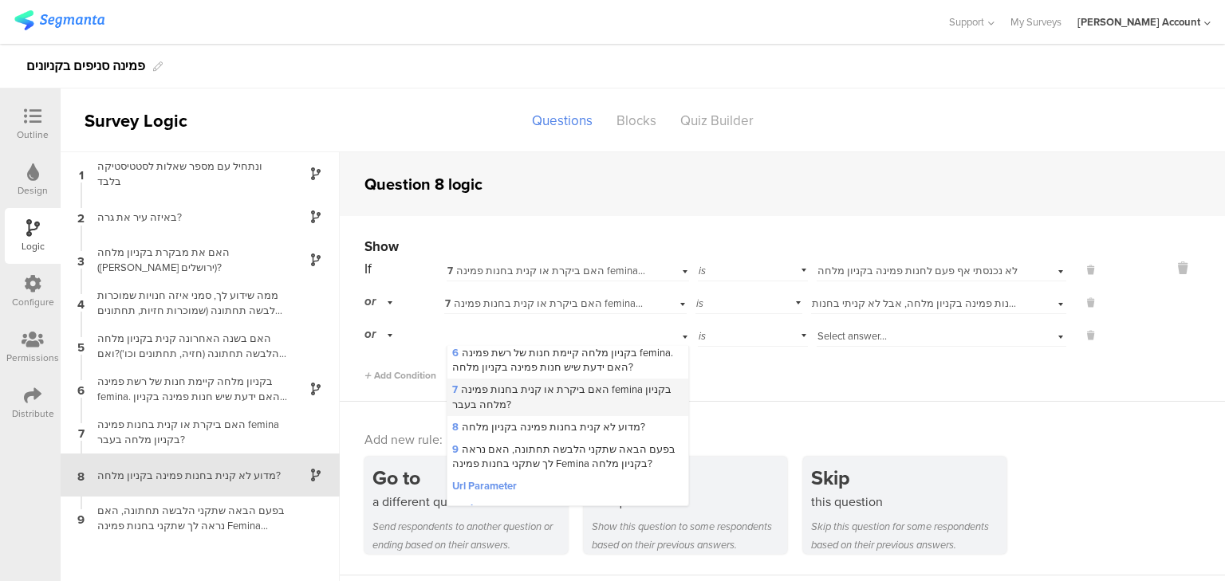
click at [558, 383] on div "7 האם ביקרת או קנית בחנות פמינה femina בקניון מלחה בעבר?" at bounding box center [567, 397] width 241 height 37
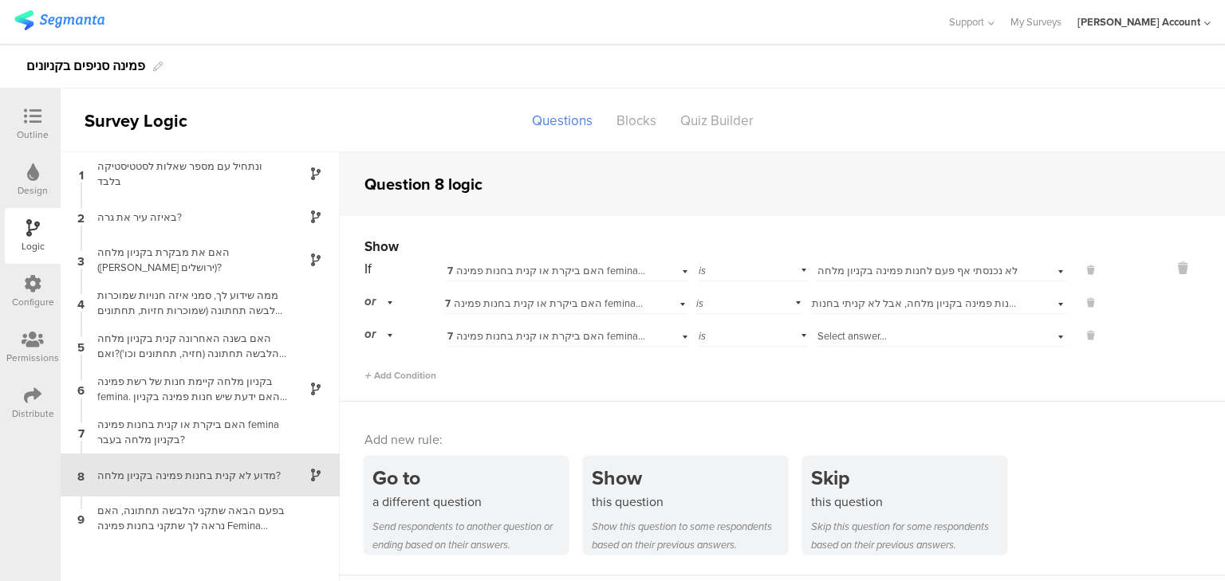
click at [930, 338] on div "Select answer..." at bounding box center [921, 336] width 206 height 14
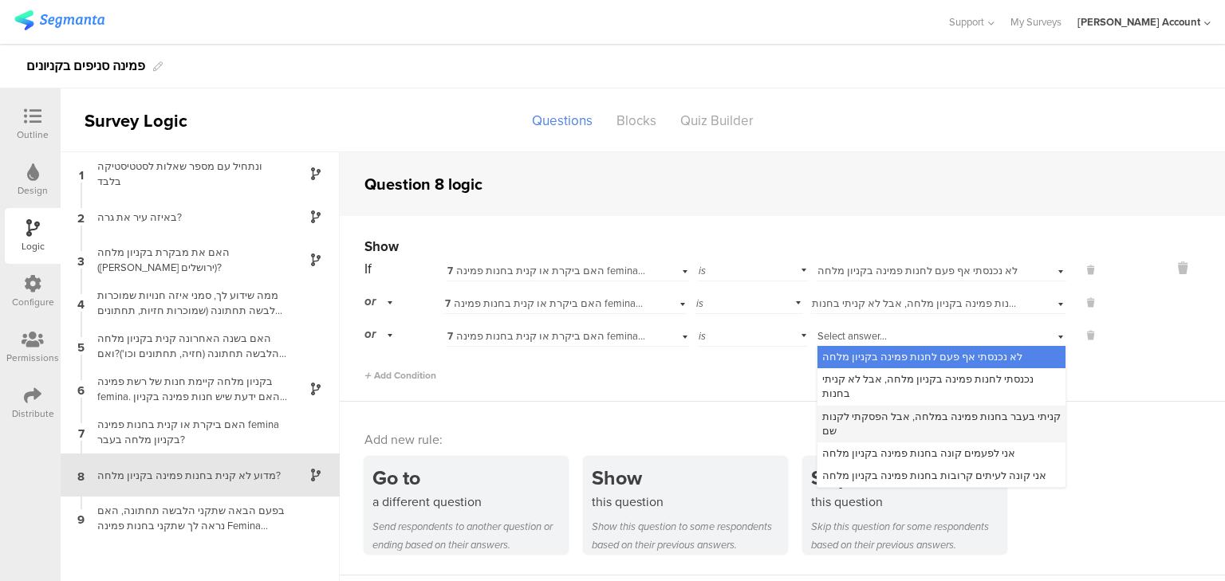
click at [933, 409] on span "קניתי בעבר בחנות פמינה במלחה, אבל הפסקתי לקנות שם" at bounding box center [941, 424] width 238 height 30
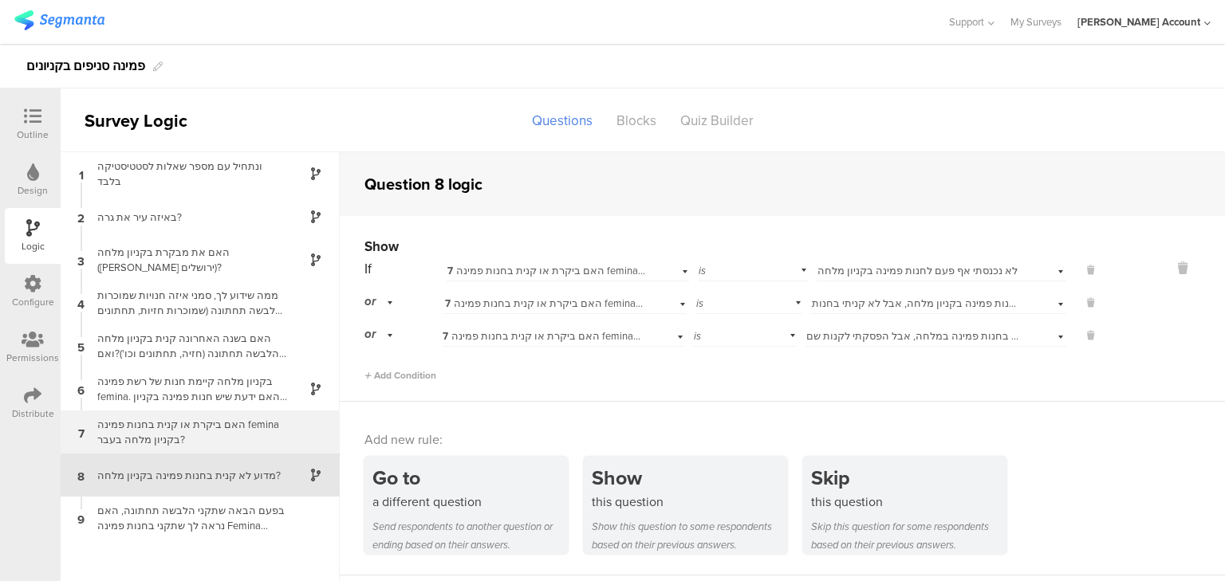
click at [194, 437] on div "האם ביקרת או קנית בחנות פמינה femina בקניון מלחה בעבר?" at bounding box center [187, 432] width 199 height 30
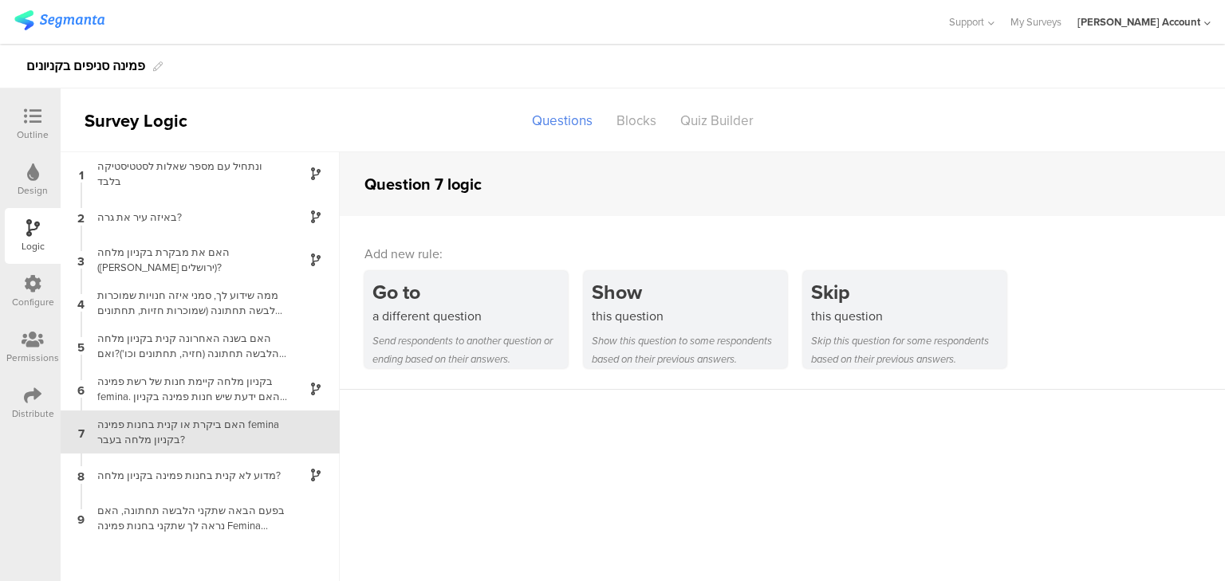
click at [26, 127] on div at bounding box center [33, 118] width 32 height 20
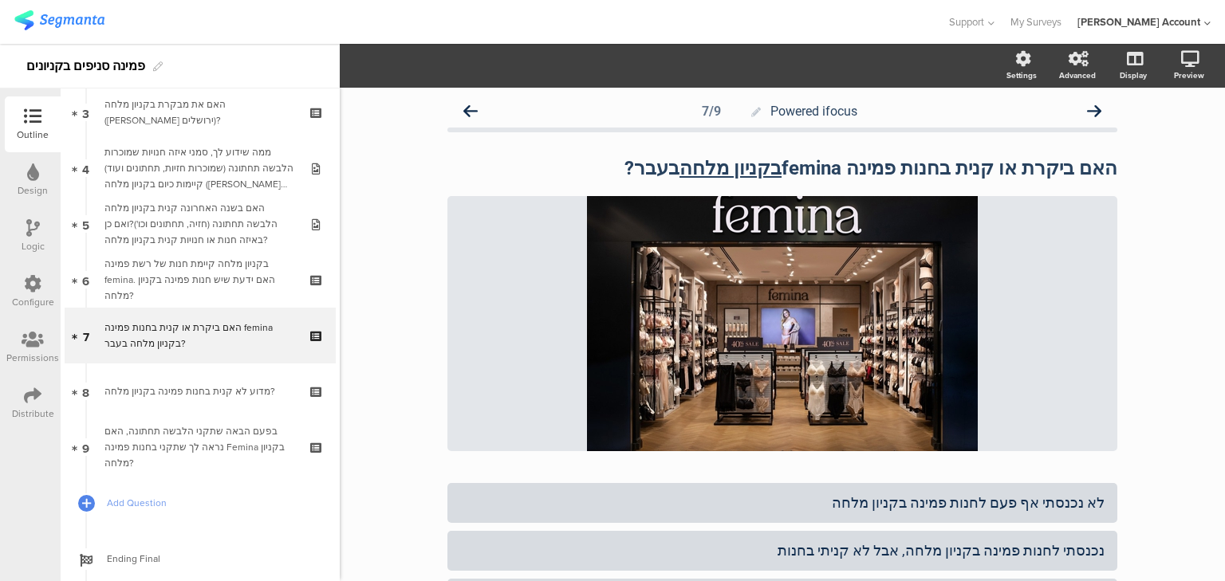
scroll to position [180, 0]
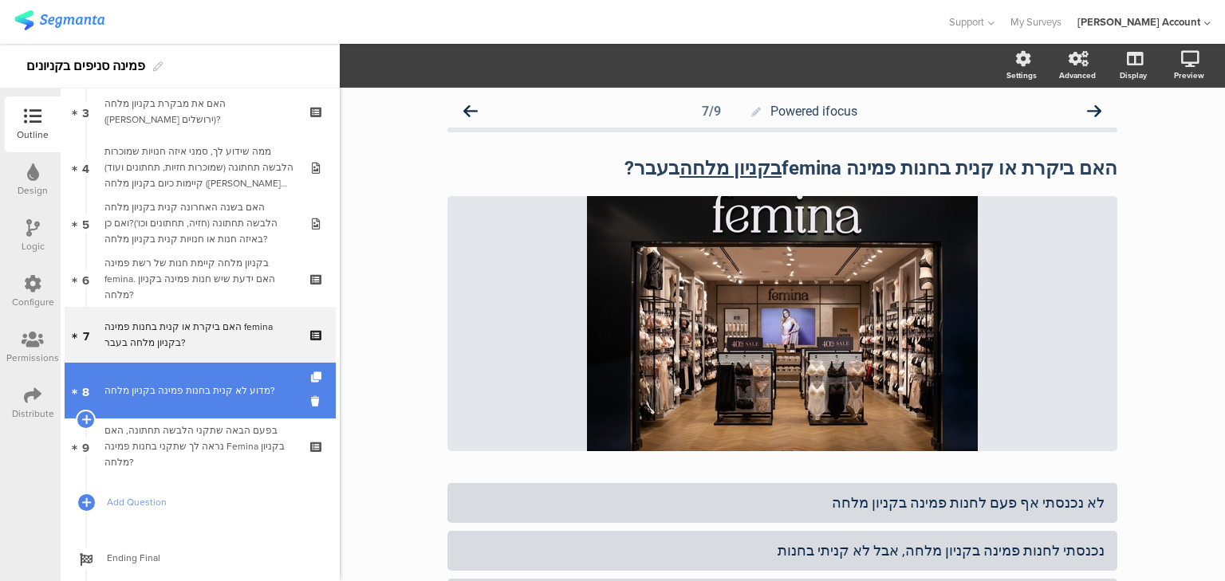
click at [171, 401] on link "8 מדוע לא קנית בחנות פמינה בקניון מלחה?" at bounding box center [200, 391] width 271 height 56
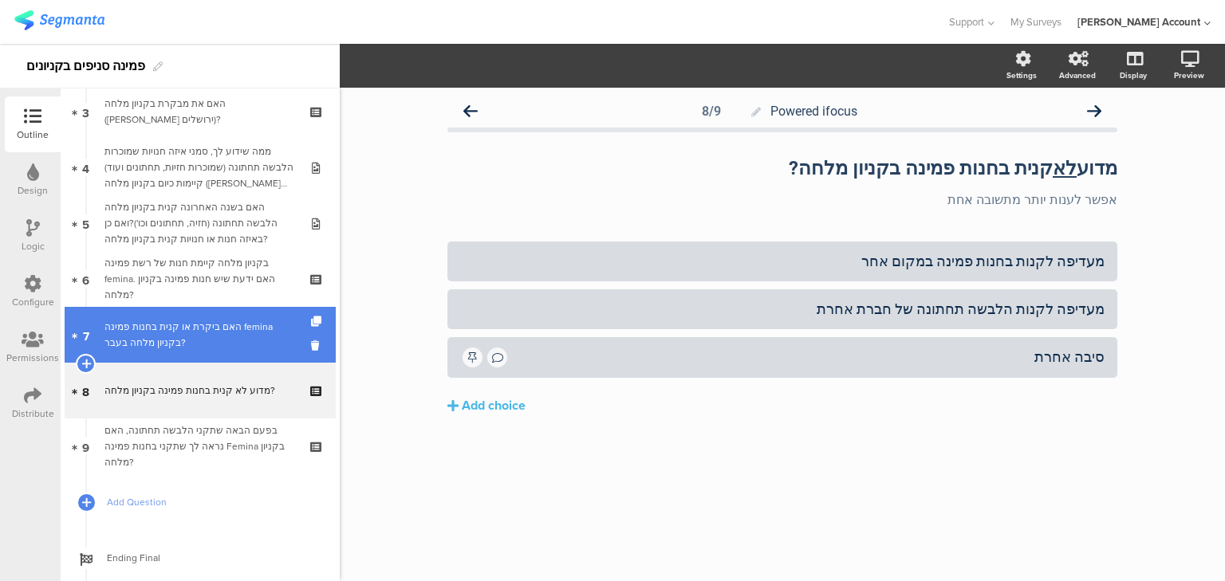
click at [172, 353] on link "7 האם ביקרת או קנית בחנות פמינה femina בקניון מלחה בעבר?" at bounding box center [200, 335] width 271 height 56
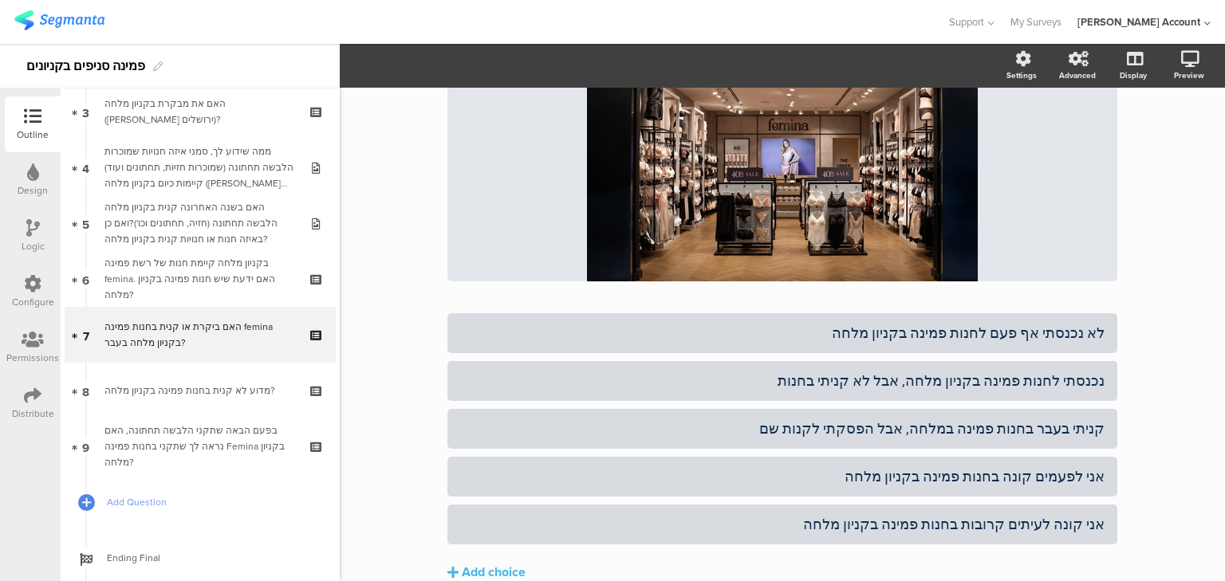
scroll to position [191, 0]
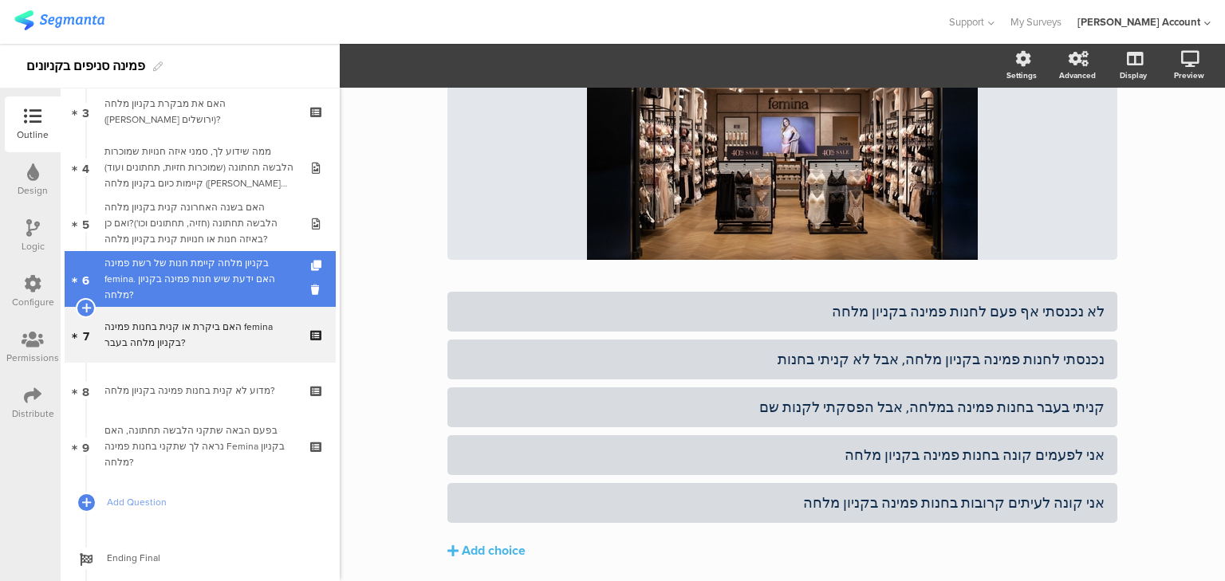
click at [200, 266] on div "בקניון מלחה קיימת חנות של רשת פמינה femina. האם ידעת שיש חנות פמינה בקניון מלחה?" at bounding box center [199, 279] width 191 height 48
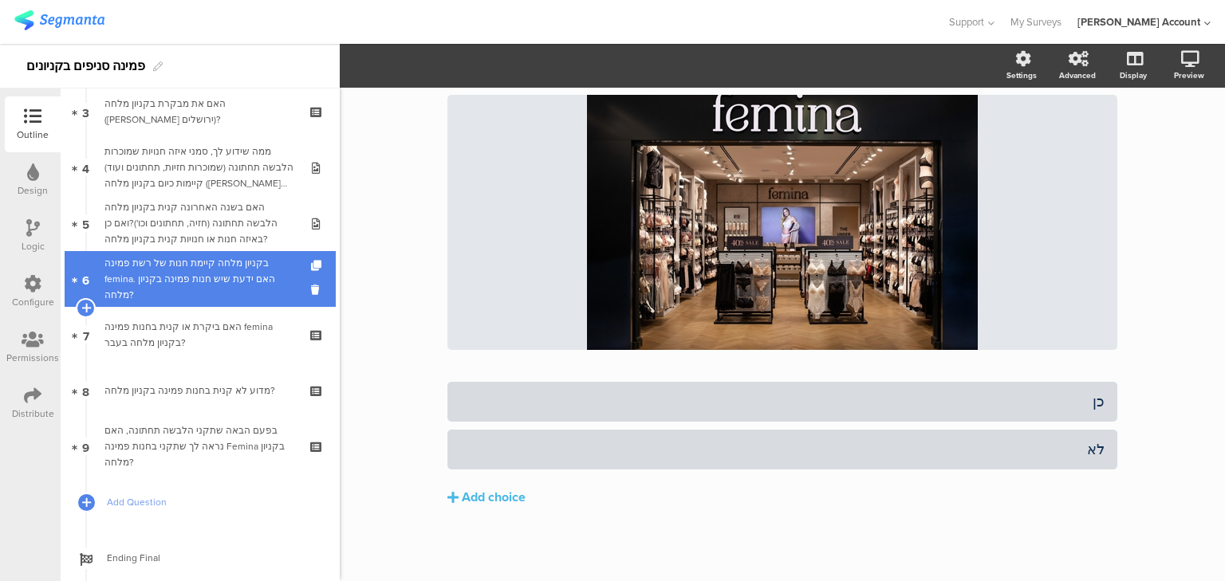
scroll to position [101, 0]
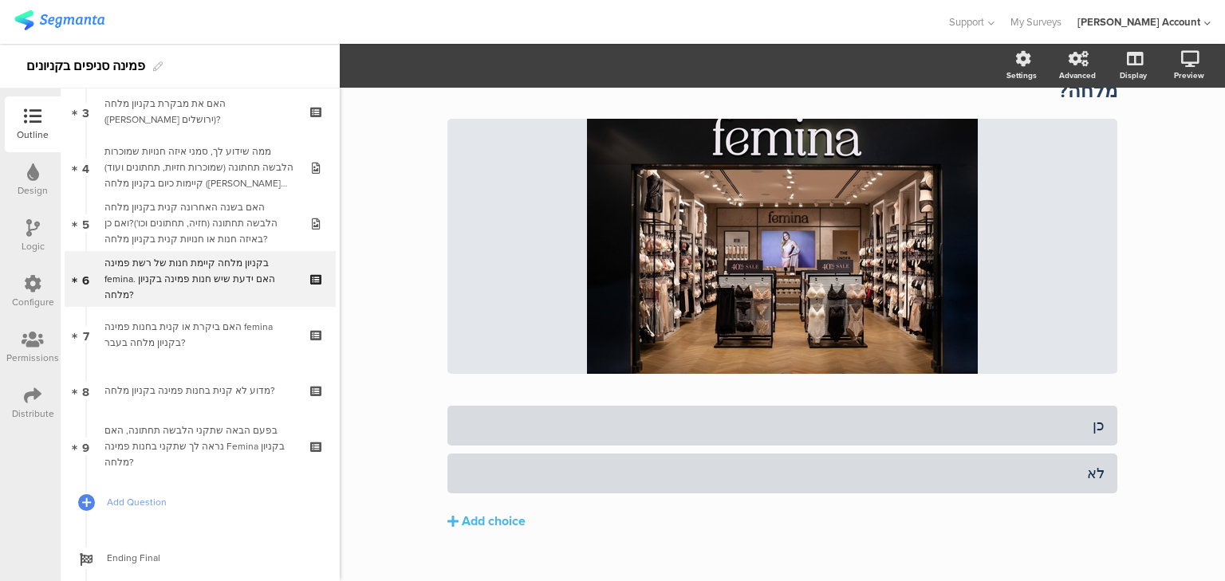
click at [32, 232] on icon at bounding box center [33, 228] width 14 height 18
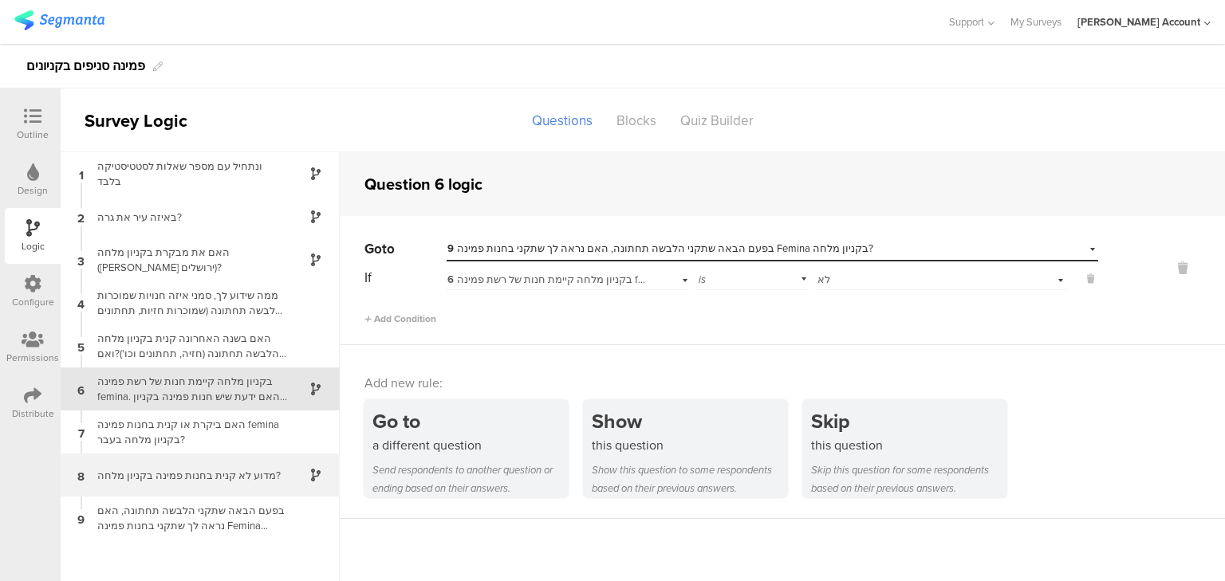
click at [215, 490] on div "8 מדוע לא קנית בחנות פמינה בקניון מלחה?" at bounding box center [200, 475] width 279 height 43
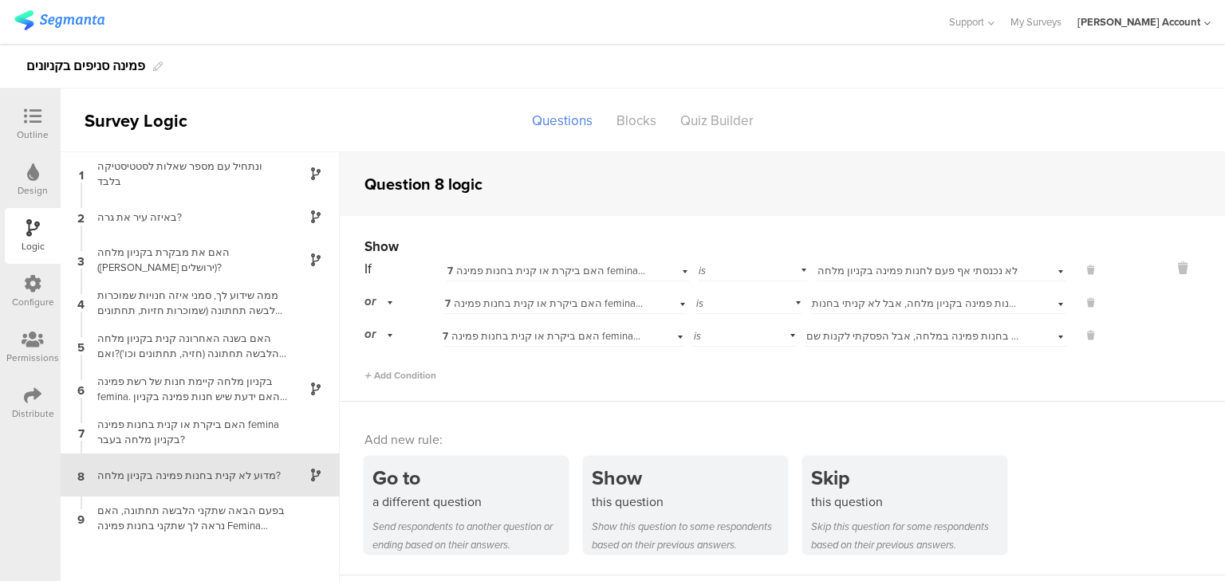
click at [30, 131] on div "Outline" at bounding box center [33, 135] width 32 height 14
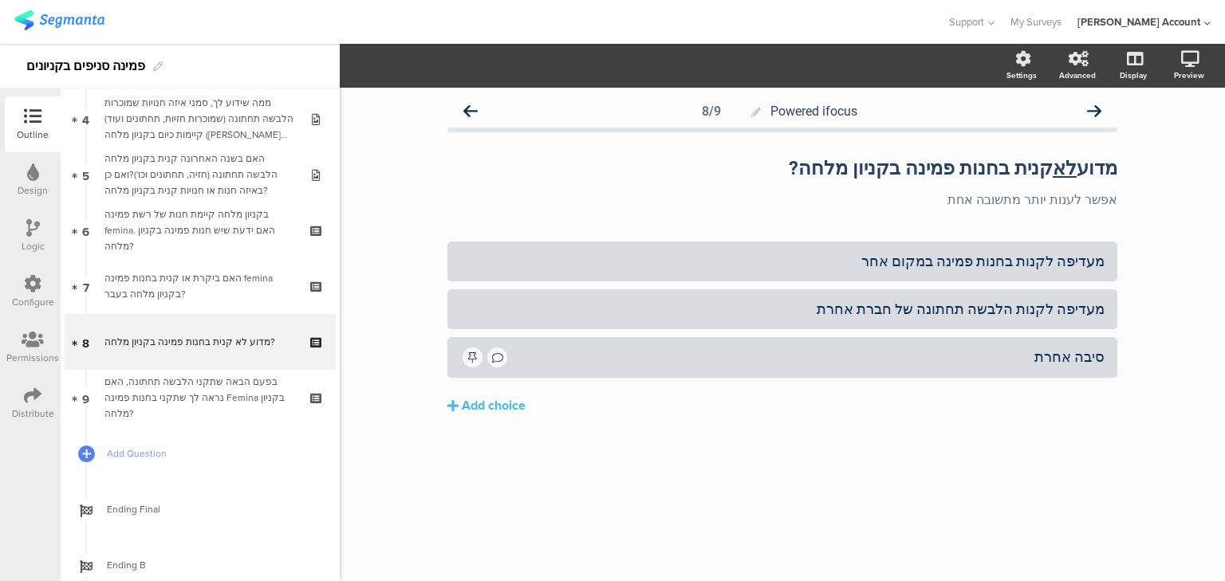
scroll to position [236, 0]
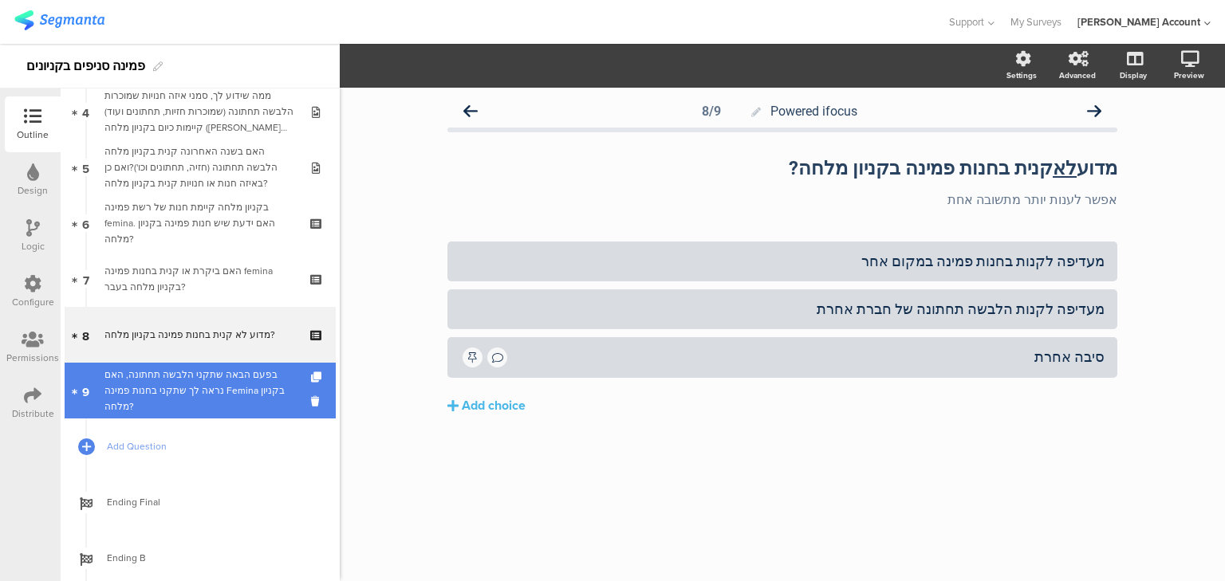
click at [219, 401] on div "בפעם הבאה שתקני הלבשה תחתונה, האם נראה לך שתקני בחנות פמינה Femina בקניון מלחה?" at bounding box center [199, 391] width 191 height 48
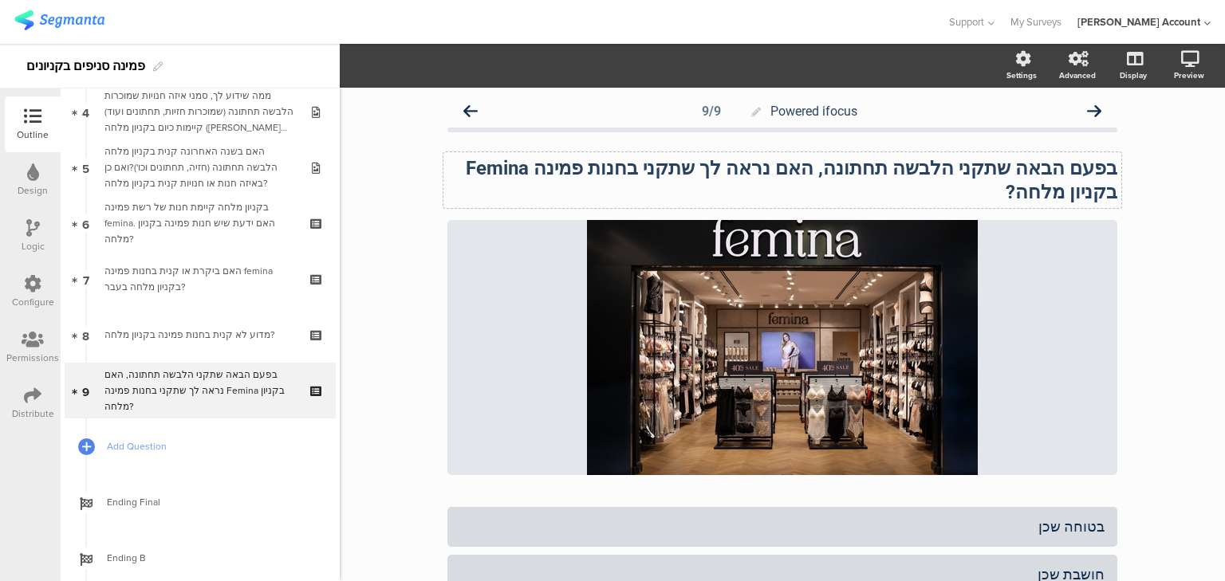
click at [881, 164] on div "בפעם הבאה שתקני הלבשה תחתונה, האם נראה לך שתקני בחנות פמינה Femina בקניון מלחה?…" at bounding box center [782, 180] width 678 height 56
click at [874, 166] on strong "בפעם הבאה שתקני הלבשה תחתונה, האם נראה לך שתקני בחנות פמינה Femina בקניון מלחה?" at bounding box center [789, 180] width 656 height 46
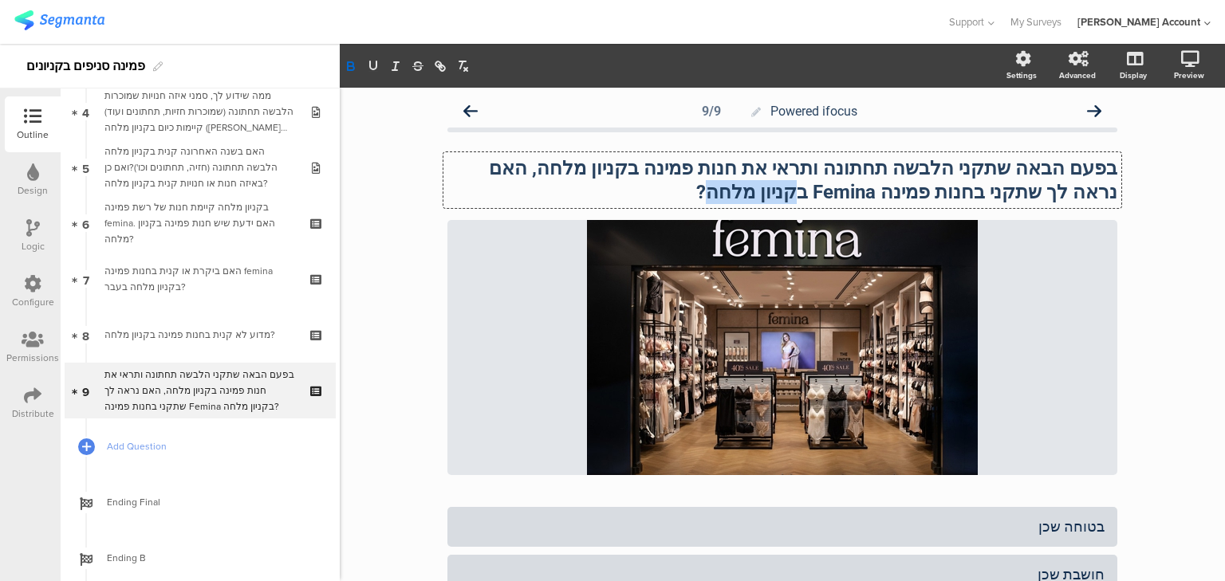
drag, startPoint x: 948, startPoint y: 190, endPoint x: 872, endPoint y: 198, distance: 76.2
click at [872, 198] on strong "בפעם הבאה שתקני הלבשה תחתונה ותראי את חנות פמינה בקניון מלחה, האם נראה לך שתקני…" at bounding box center [800, 180] width 633 height 46
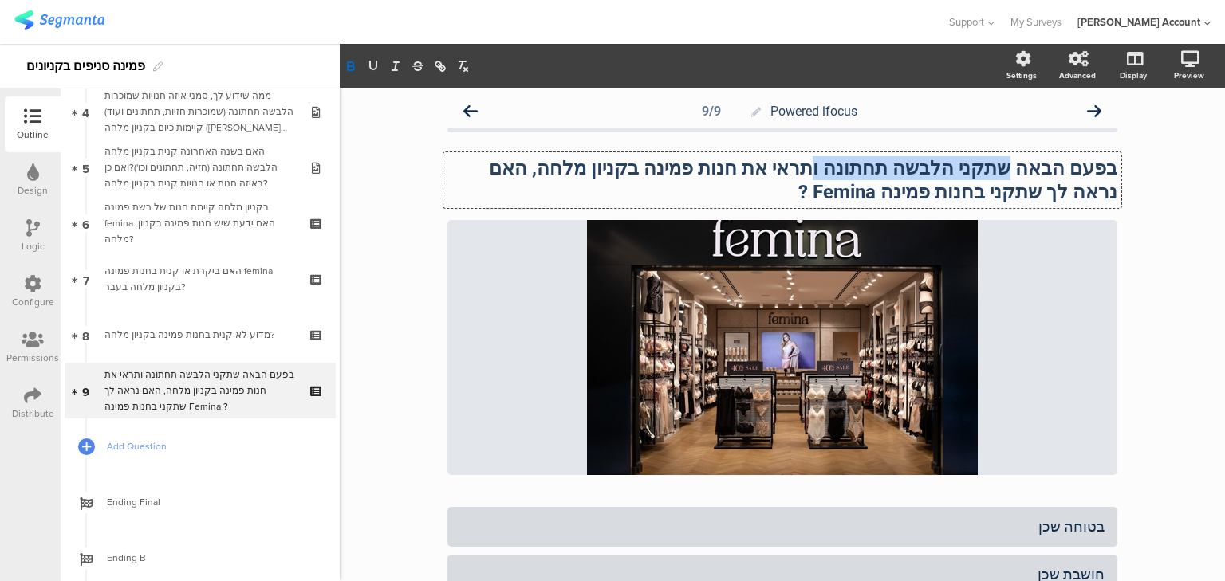
drag, startPoint x: 1024, startPoint y: 169, endPoint x: 861, endPoint y: 164, distance: 162.8
click at [861, 164] on strong "בפעם הבאה שתקני הלבשה תחתונה ותראי את חנות פמינה בקניון מלחה, האם נראה לך שתקני…" at bounding box center [800, 180] width 633 height 46
click at [855, 164] on strong "בפעם הבאה שתקני הלבשה תחתונה ותראי את חנות פמינה בקניון מלחה, האם נראה לך שתקני…" at bounding box center [800, 180] width 633 height 46
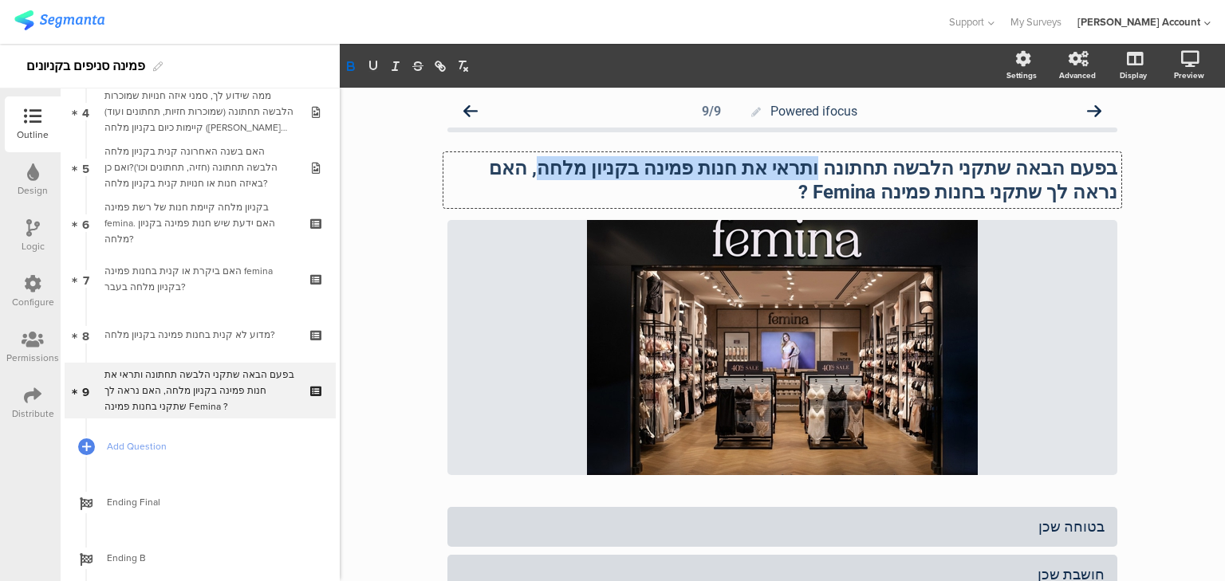
drag, startPoint x: 867, startPoint y: 167, endPoint x: 631, endPoint y: 170, distance: 236.1
click at [631, 170] on strong "בפעם הבאה שתקני הלבשה תחתונה ותראי את חנות פמינה בקניון מלחה, האם נראה לך שתקני…" at bounding box center [800, 180] width 633 height 46
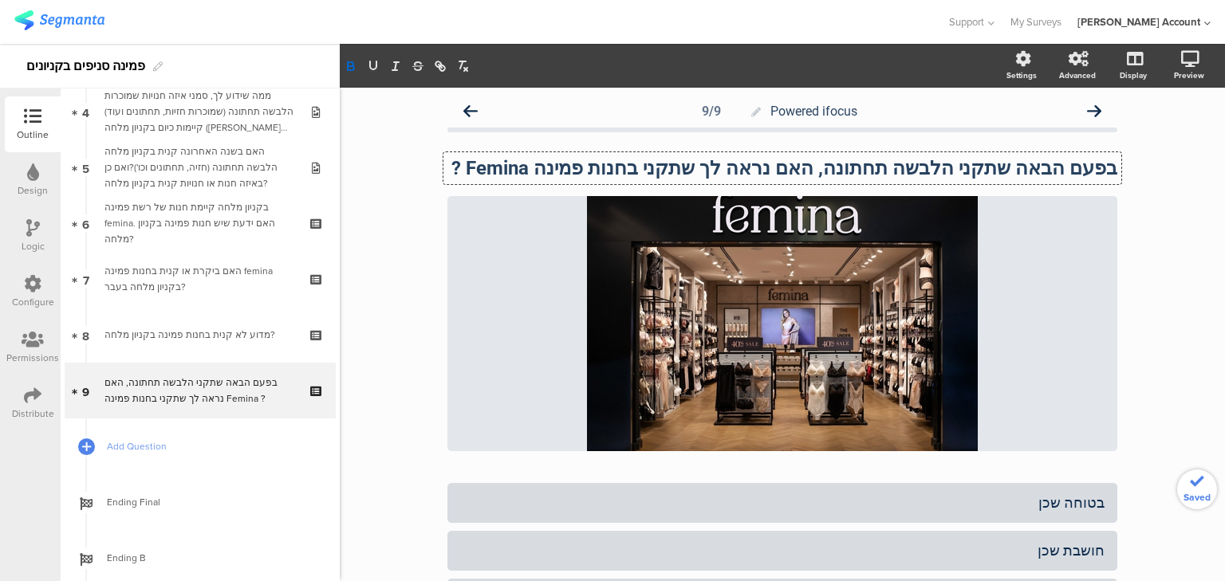
click at [1022, 168] on strong "בפעם הבאה שתקני הלבשה תחתונה, האם נראה לך שתקני בחנות פמינה Femina ?" at bounding box center [784, 168] width 666 height 22
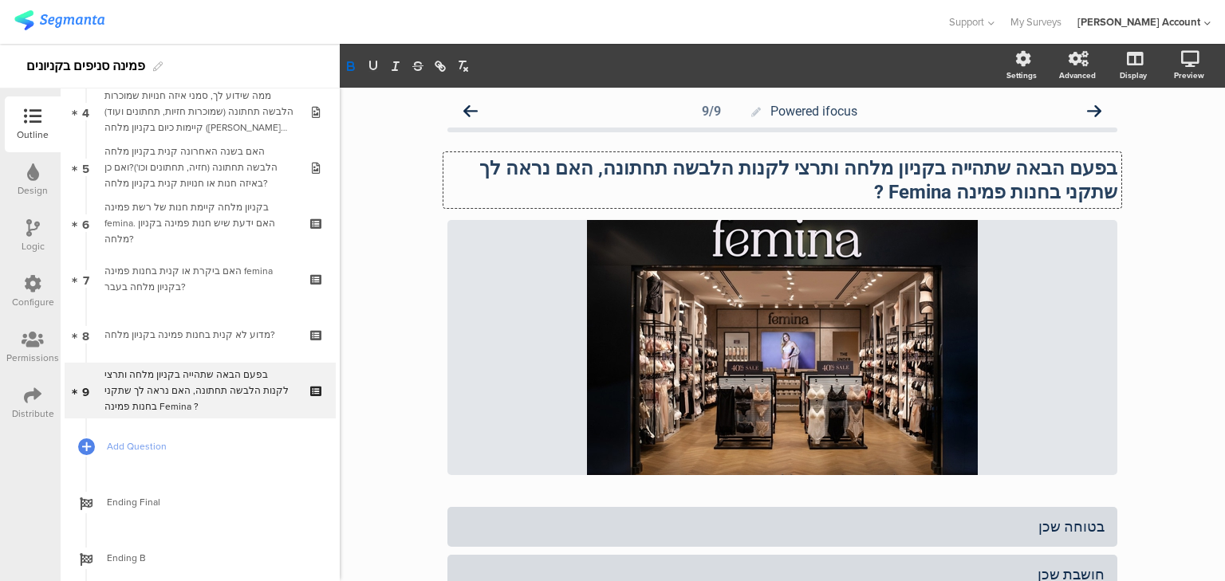
click at [1045, 194] on strong "בפעם הבאה שתהייה בקניון מלחה ותרצי לקנות הלבשה תחתונה, האם נראה לך שתקני בחנות …" at bounding box center [796, 180] width 643 height 46
click at [673, 168] on strong "בפעם הבאה שתהייה בקניון מלחה ותרצי לקנות הלבשה תחתונה, האם נראה לך שתקני בחנות …" at bounding box center [796, 180] width 643 height 46
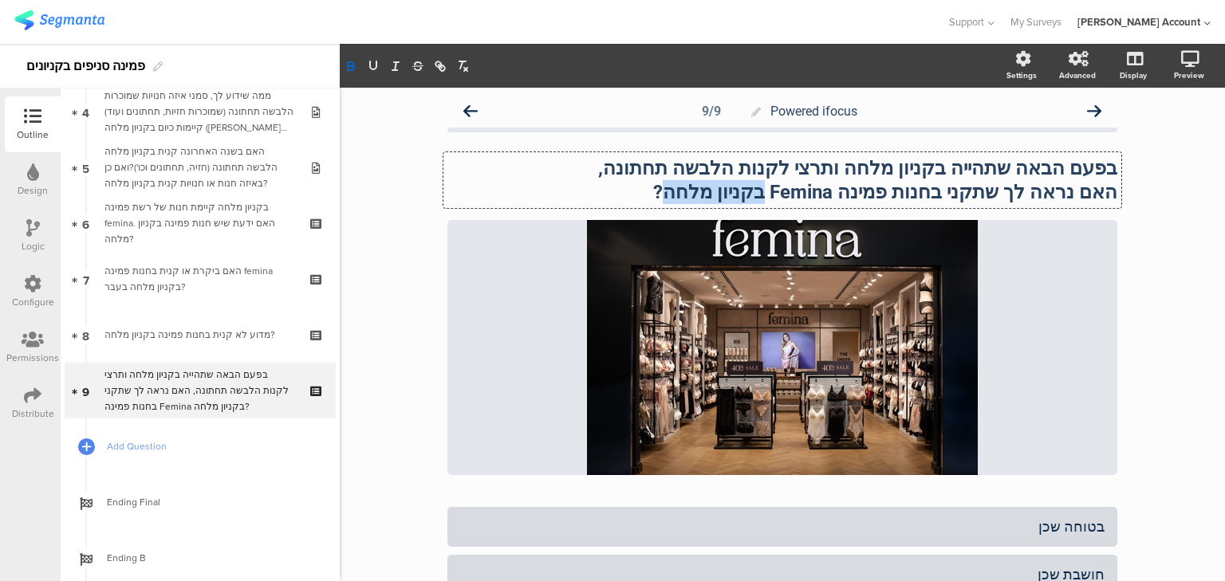
drag, startPoint x: 805, startPoint y: 191, endPoint x: 724, endPoint y: 190, distance: 80.6
click at [724, 190] on strong "﻿ האם נראה לך שתקני בחנות פמינה Femina בקניון מלחה?" at bounding box center [885, 192] width 464 height 22
click at [1159, 265] on div "Powered ifocus 9/9 בפעם הבאה שתהייה בקניון מלחה ותרצי לקנות הלבשה תחתונה, האם נ…" at bounding box center [782, 445] width 885 height 715
click at [976, 164] on div "בפעם הבאה שתהייה בקניון מלחה ותרצי לקנות הלבשה תחתונה, האם נראה לך שתקני בחנות …" at bounding box center [782, 180] width 678 height 56
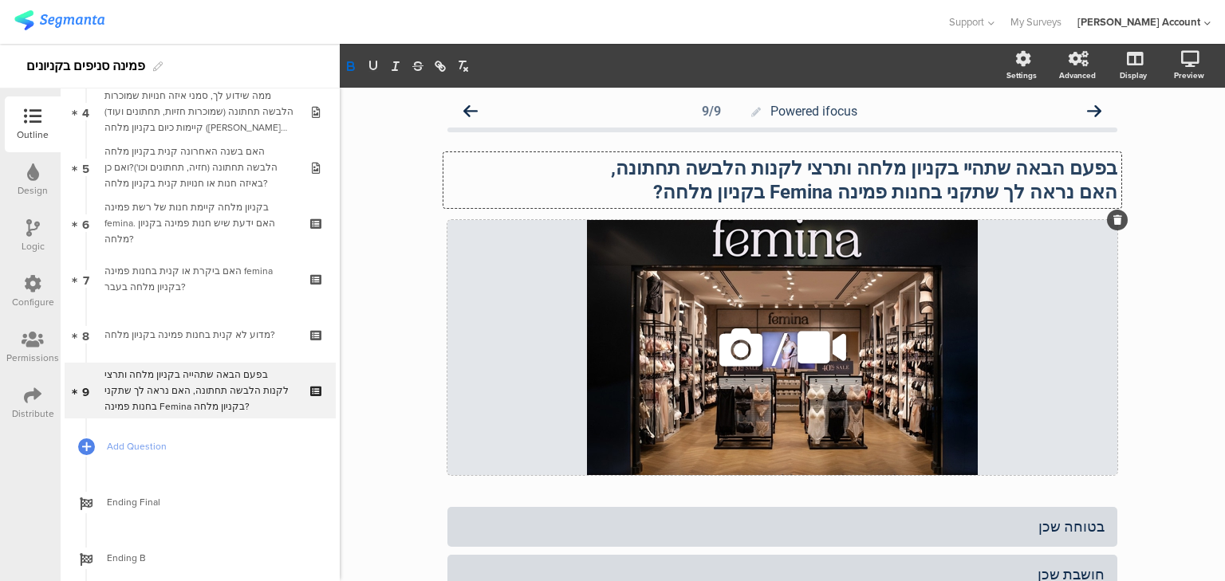
click at [1107, 226] on div at bounding box center [1117, 220] width 21 height 21
click at [405, 299] on div "Powered ifocus 9/9 בפעם הבאה שתהיי בקניון מלחה ותרצי לקנות הלבשה תחתונה, האם נר…" at bounding box center [782, 445] width 885 height 715
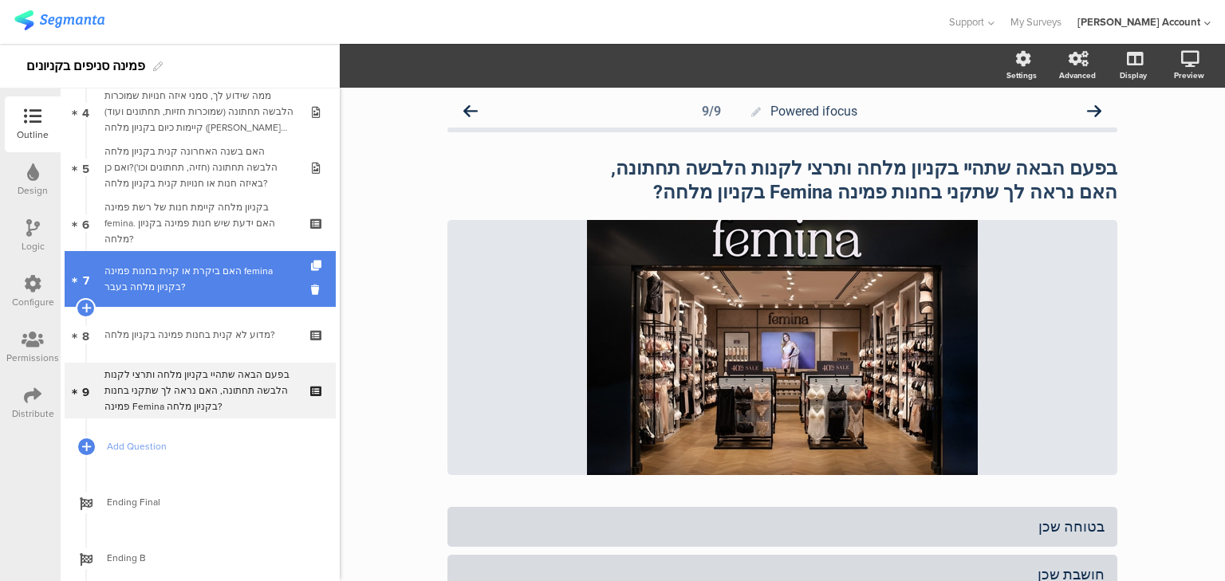
click at [150, 278] on div "האם ביקרת או קנית בחנות פמינה femina בקניון מלחה בעבר?" at bounding box center [199, 279] width 191 height 32
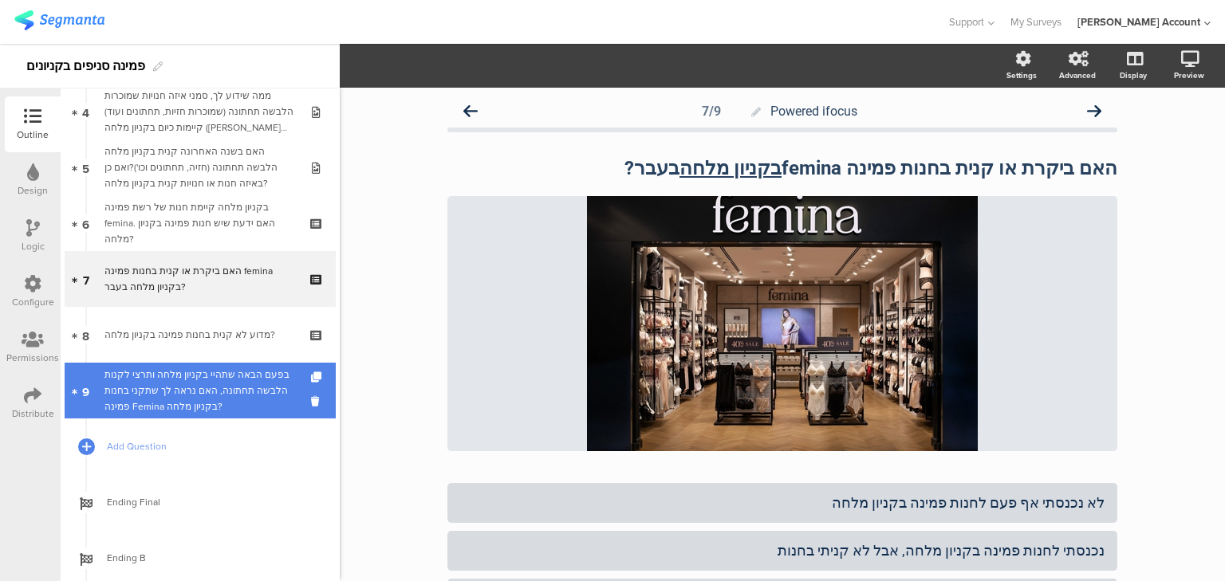
click at [164, 380] on div "בפעם הבאה שתהיי בקניון מלחה ותרצי לקנות הלבשה תחתונה, האם נראה לך שתקני בחנות פ…" at bounding box center [199, 391] width 191 height 48
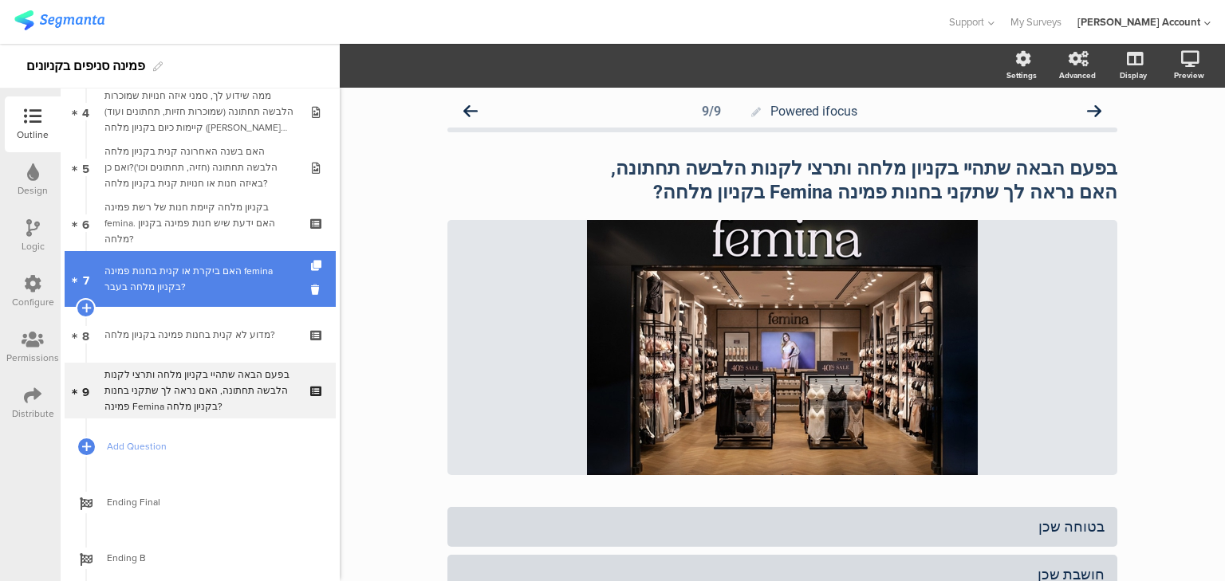
click at [188, 290] on div "האם ביקרת או קנית בחנות פמינה femina בקניון מלחה בעבר?" at bounding box center [199, 279] width 191 height 32
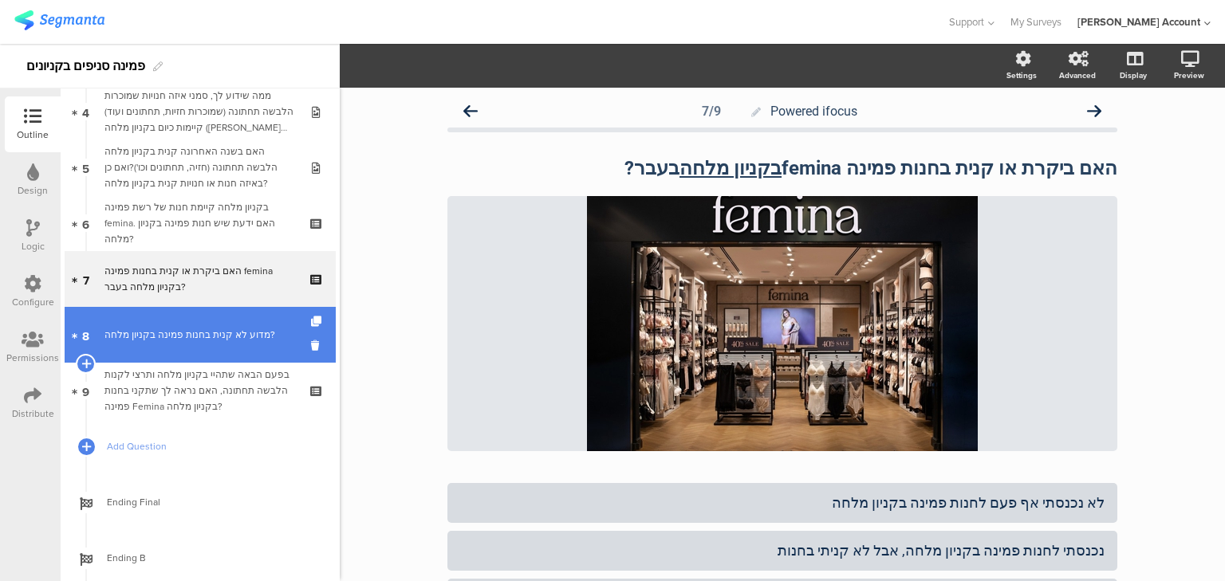
click at [139, 349] on link "8 מדוע לא קנית בחנות פמינה בקניון מלחה?" at bounding box center [200, 335] width 271 height 56
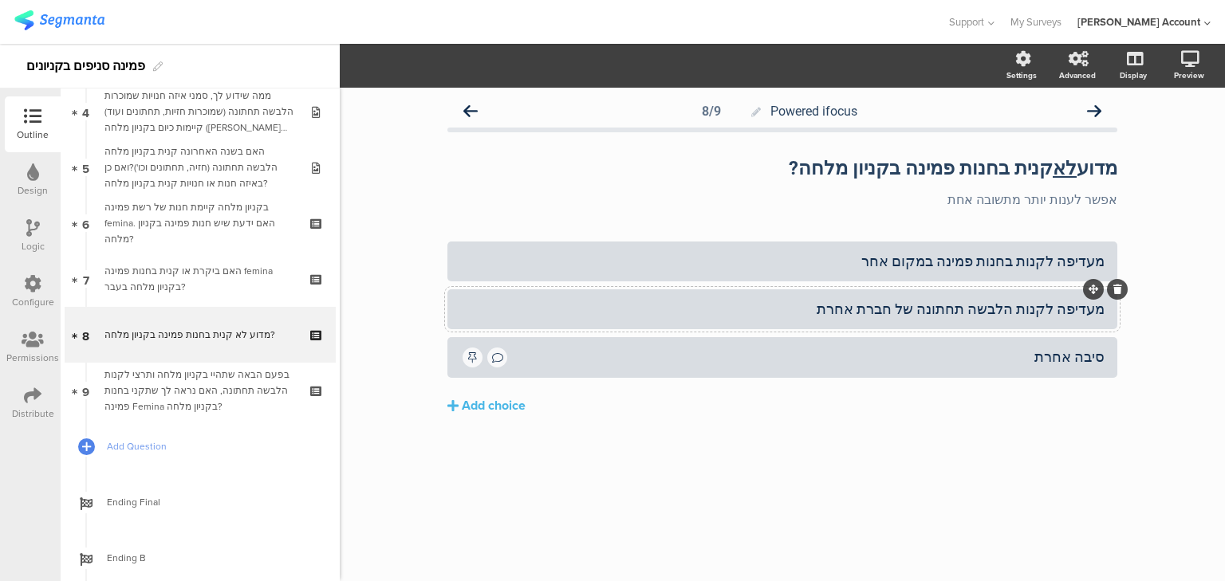
click at [909, 307] on div "מעדיפה לקנות הלבשה תחתונה של חברת אחרת" at bounding box center [782, 309] width 644 height 18
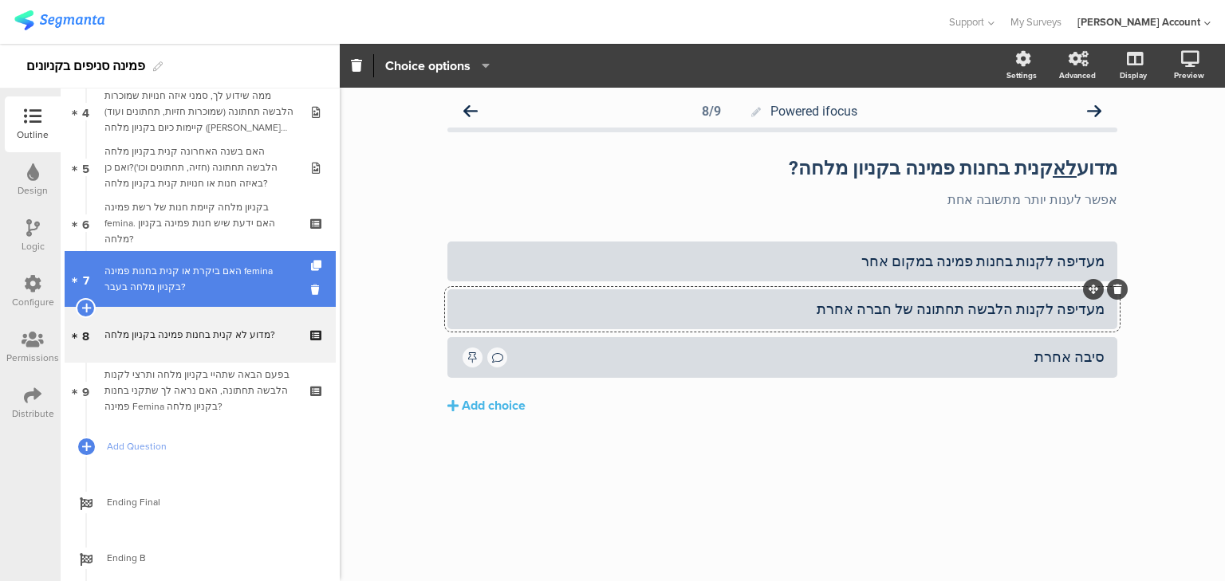
click at [231, 274] on div "האם ביקרת או קנית בחנות פמינה femina בקניון מלחה בעבר?" at bounding box center [199, 279] width 191 height 32
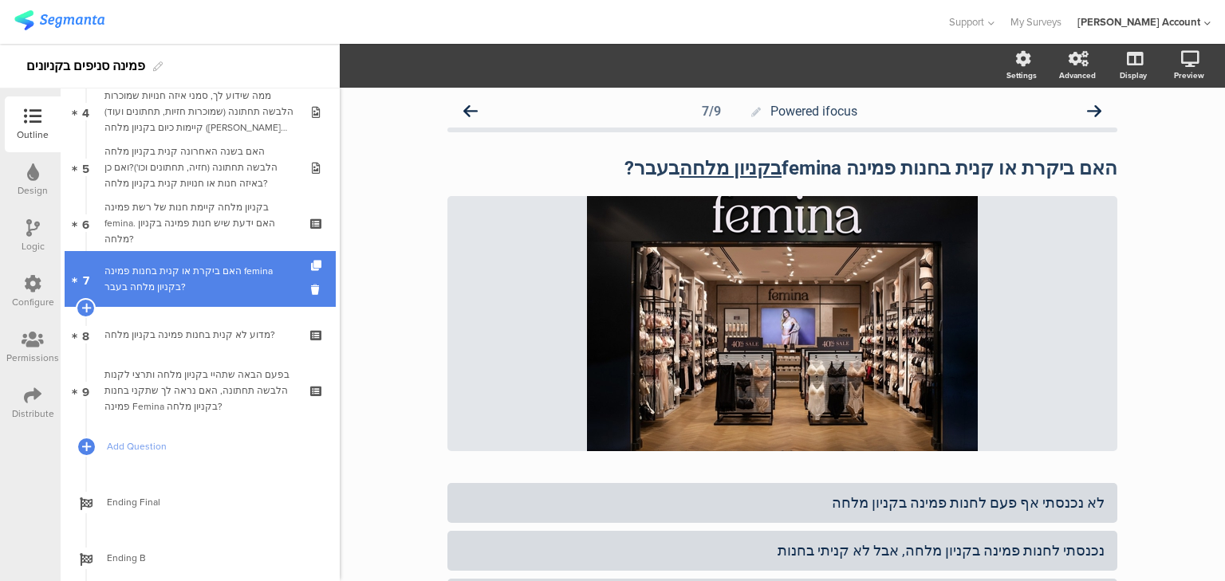
click at [231, 274] on div "האם ביקרת או קנית בחנות פמינה femina בקניון מלחה בעבר?" at bounding box center [199, 279] width 191 height 32
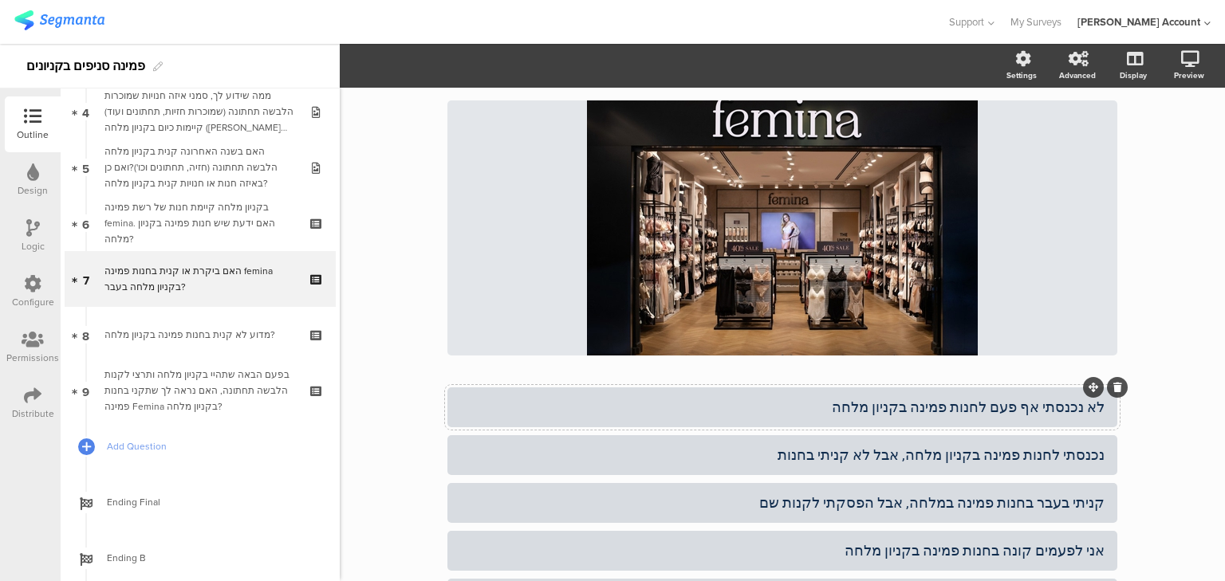
scroll to position [245, 0]
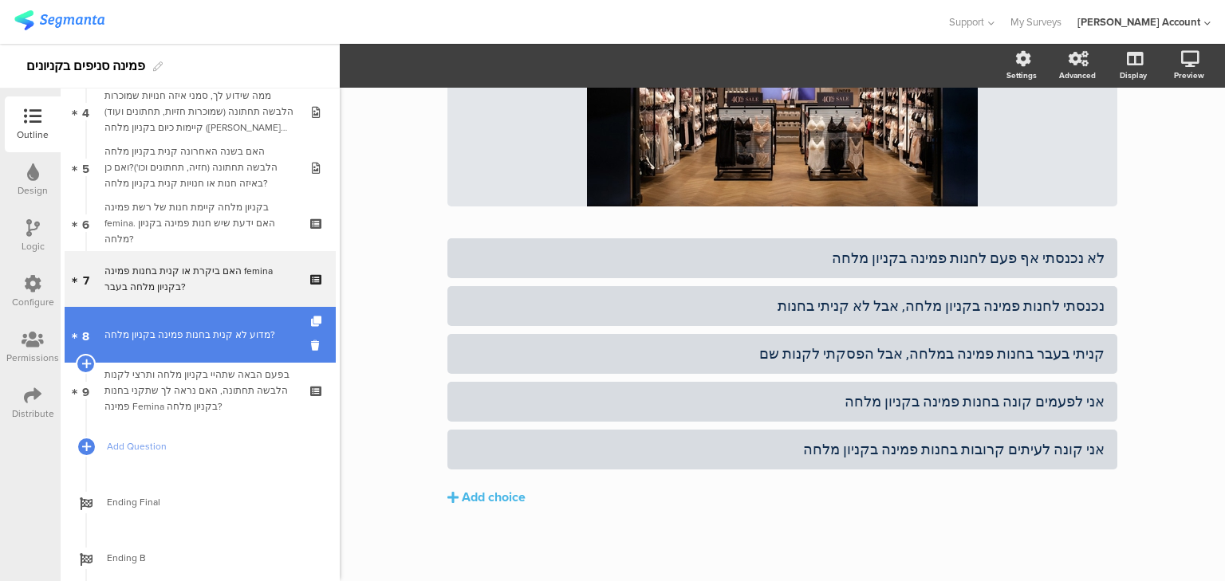
click at [178, 343] on link "8 מדוע לא קנית בחנות פמינה בקניון מלחה?" at bounding box center [200, 335] width 271 height 56
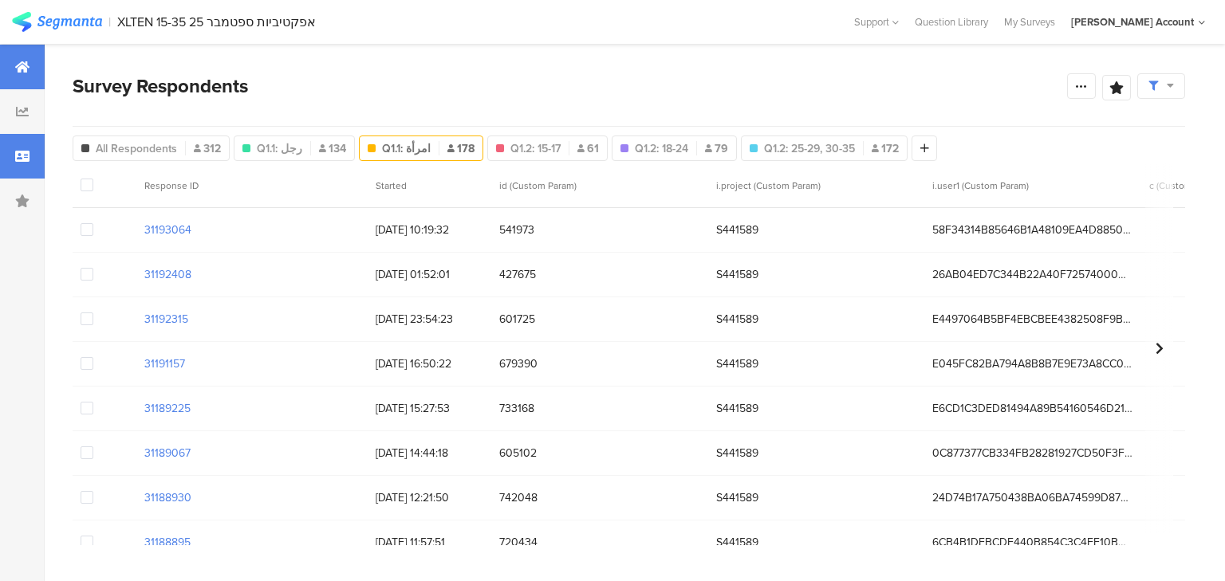
click at [20, 59] on div at bounding box center [22, 67] width 45 height 45
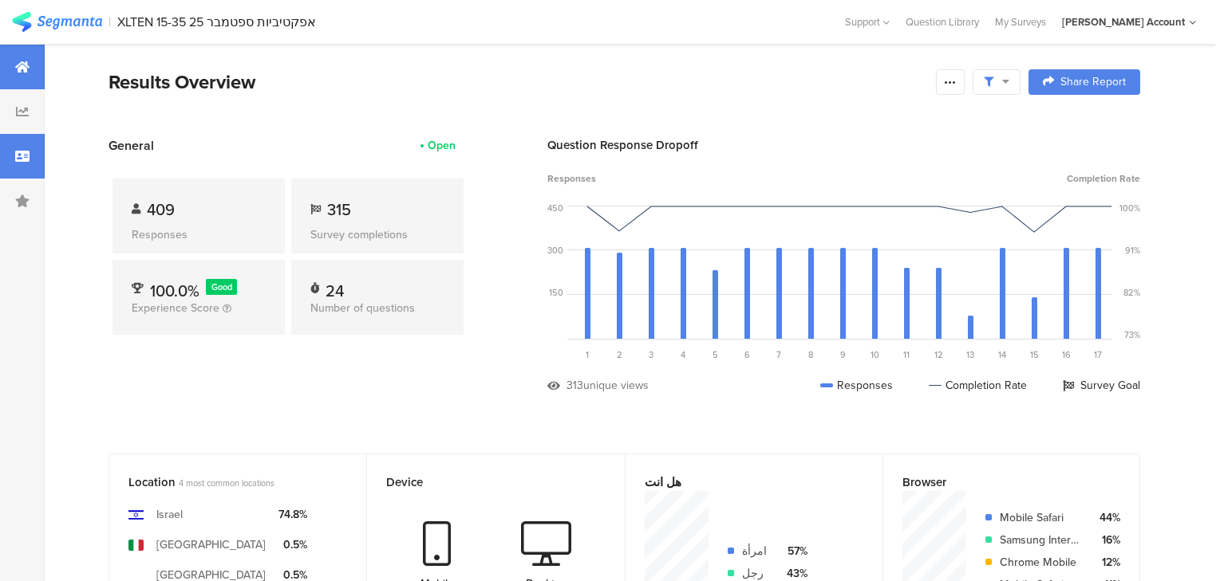
click at [30, 163] on div at bounding box center [22, 156] width 45 height 45
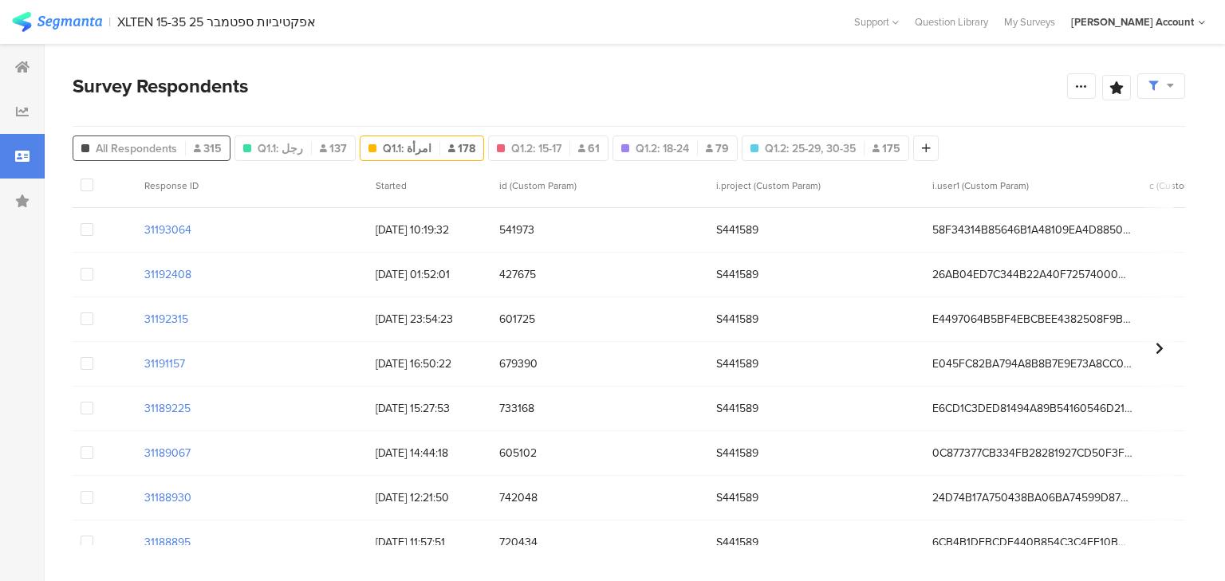
click at [126, 147] on span "All Respondents" at bounding box center [136, 148] width 81 height 17
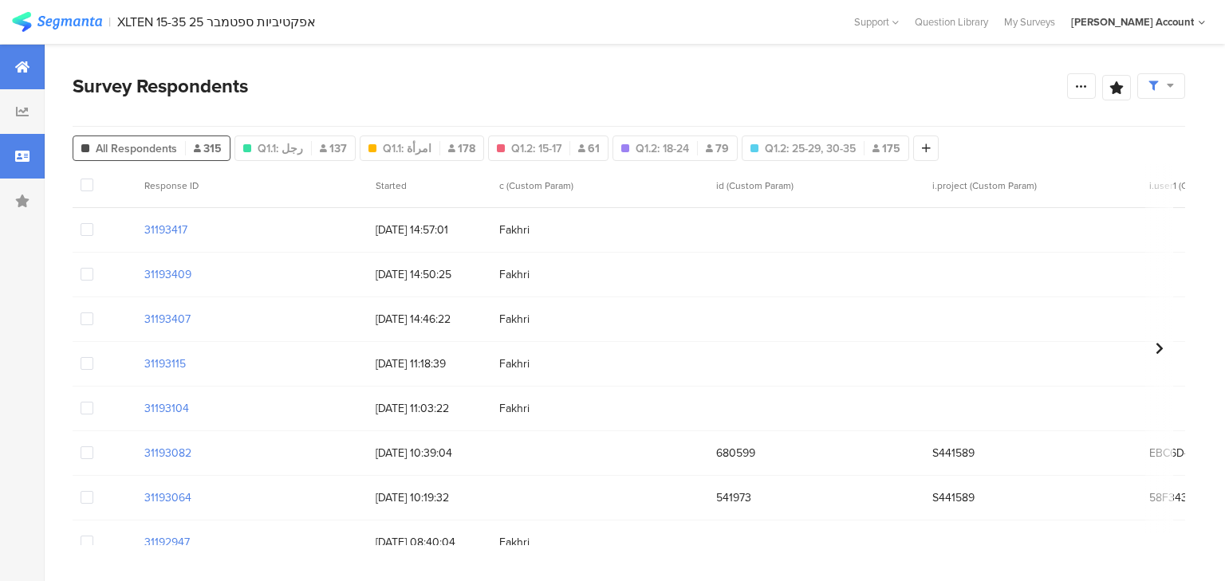
click at [20, 65] on icon at bounding box center [22, 67] width 14 height 13
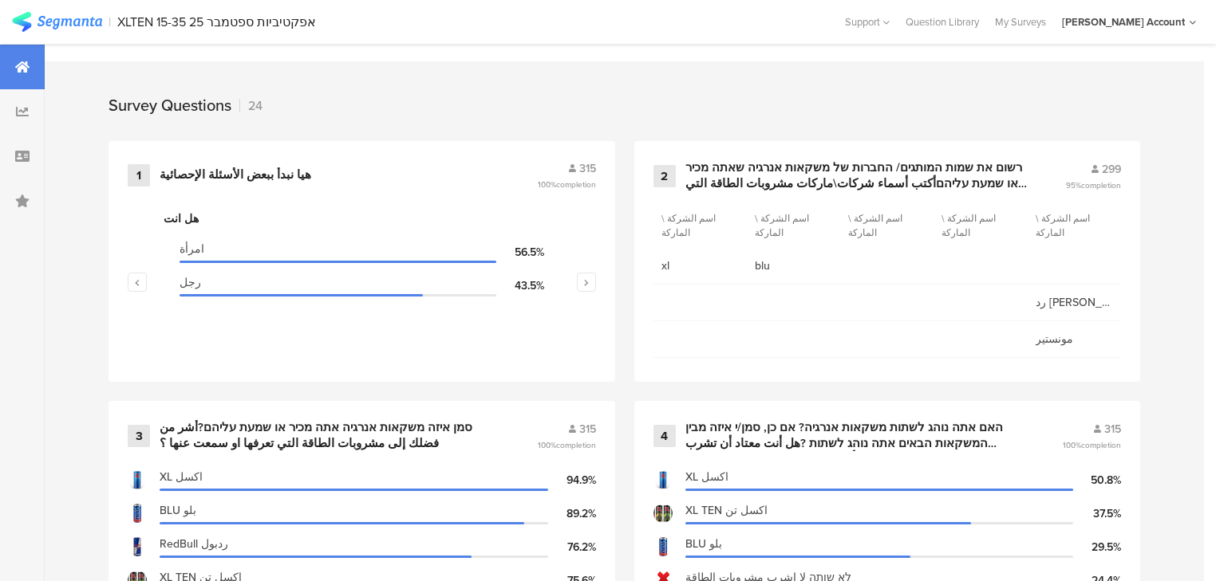
scroll to position [638, 0]
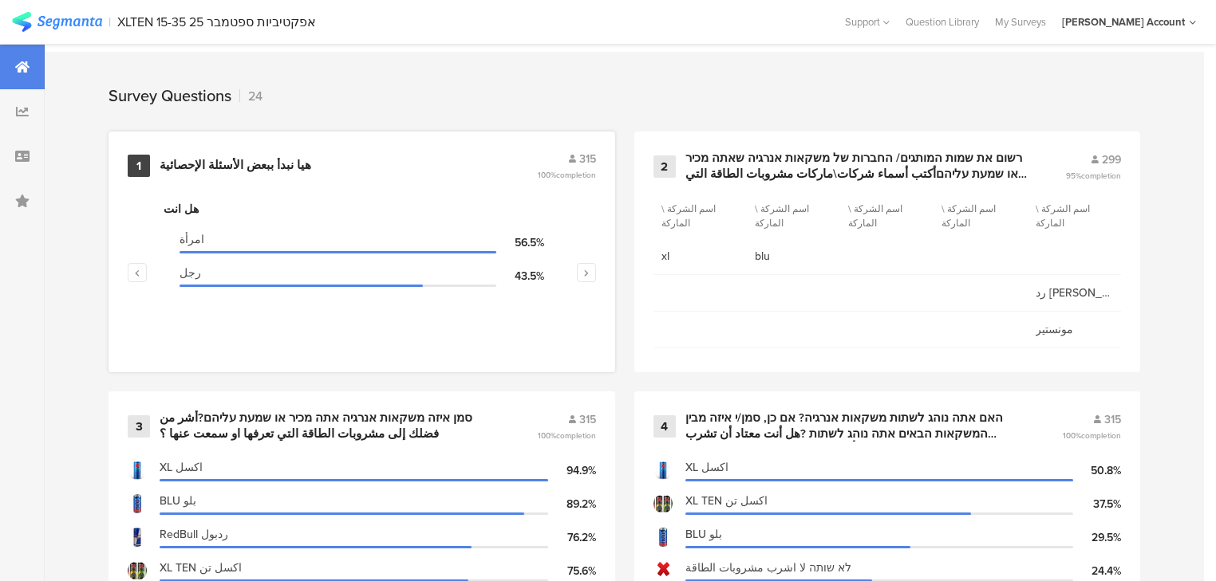
click at [200, 168] on div "هيا نبدأ ببعض الأسئلة الإحصائية" at bounding box center [236, 166] width 152 height 16
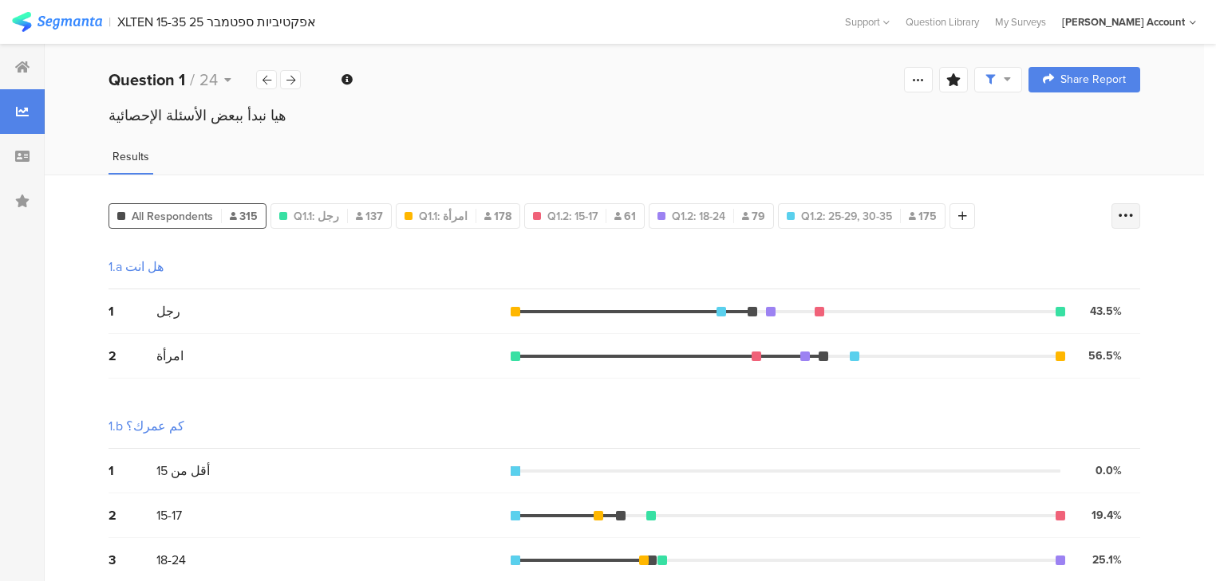
click at [1126, 209] on div at bounding box center [1125, 216] width 29 height 26
click at [1120, 296] on span at bounding box center [1124, 294] width 24 height 13
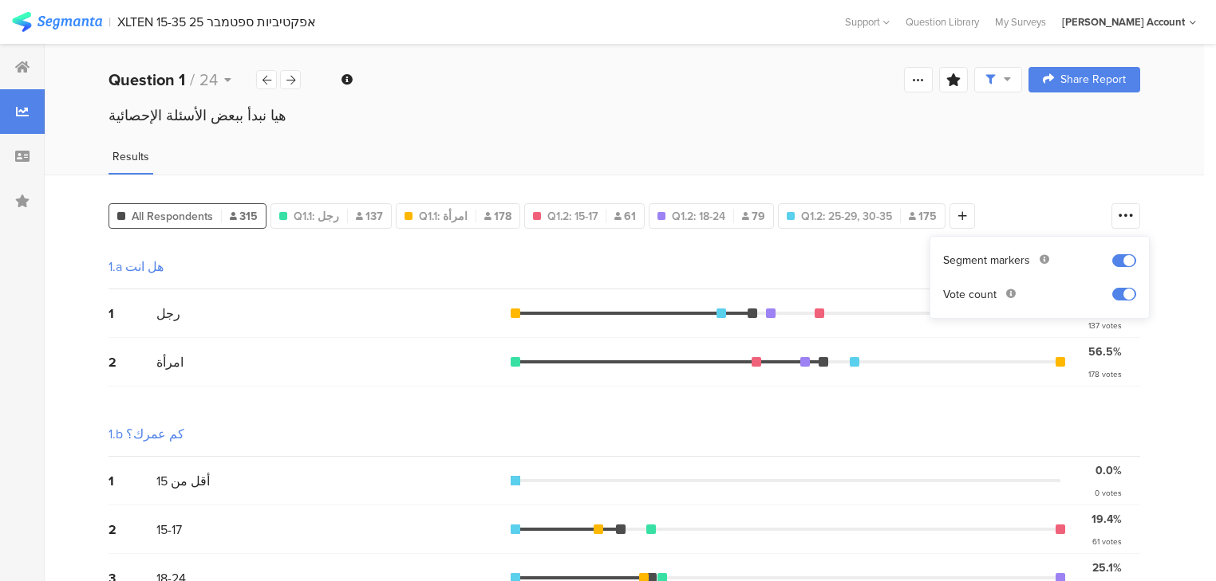
click at [799, 262] on div "1.a هل انت" at bounding box center [623, 267] width 1031 height 45
click at [289, 80] on icon at bounding box center [290, 80] width 9 height 10
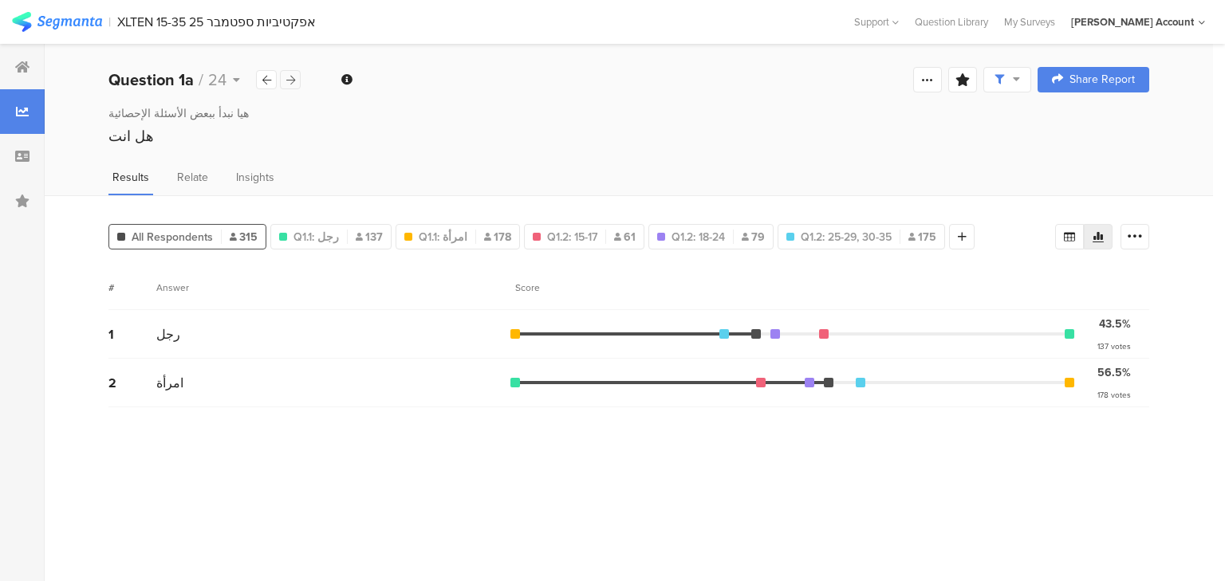
click at [289, 80] on icon at bounding box center [290, 80] width 9 height 10
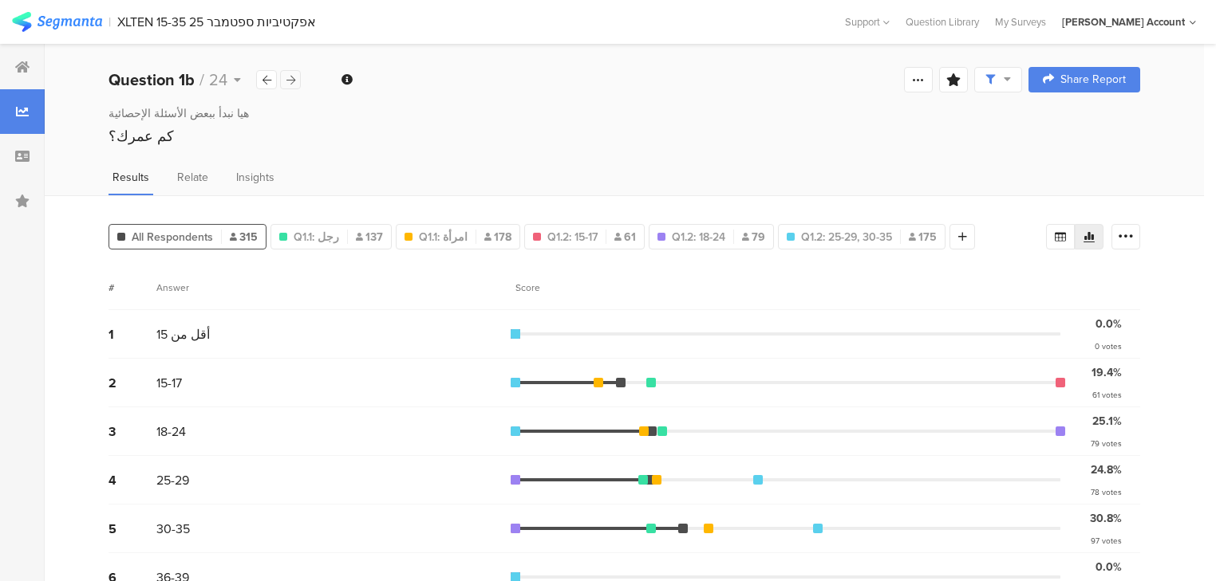
click at [289, 80] on icon at bounding box center [290, 80] width 9 height 10
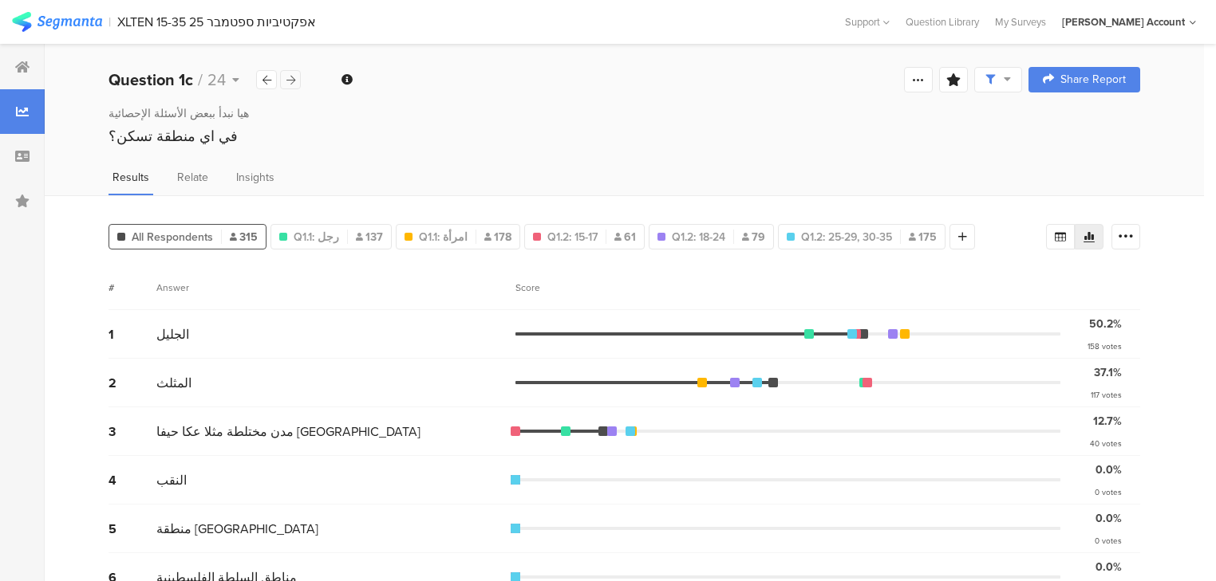
click at [289, 80] on icon at bounding box center [290, 80] width 9 height 10
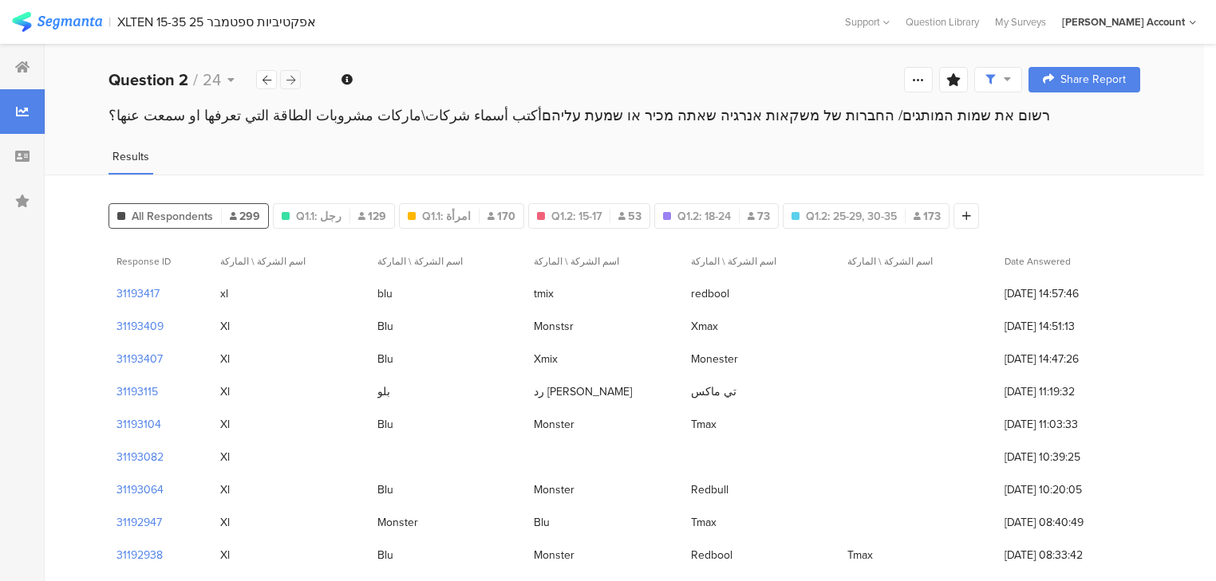
click at [289, 80] on icon at bounding box center [290, 80] width 9 height 10
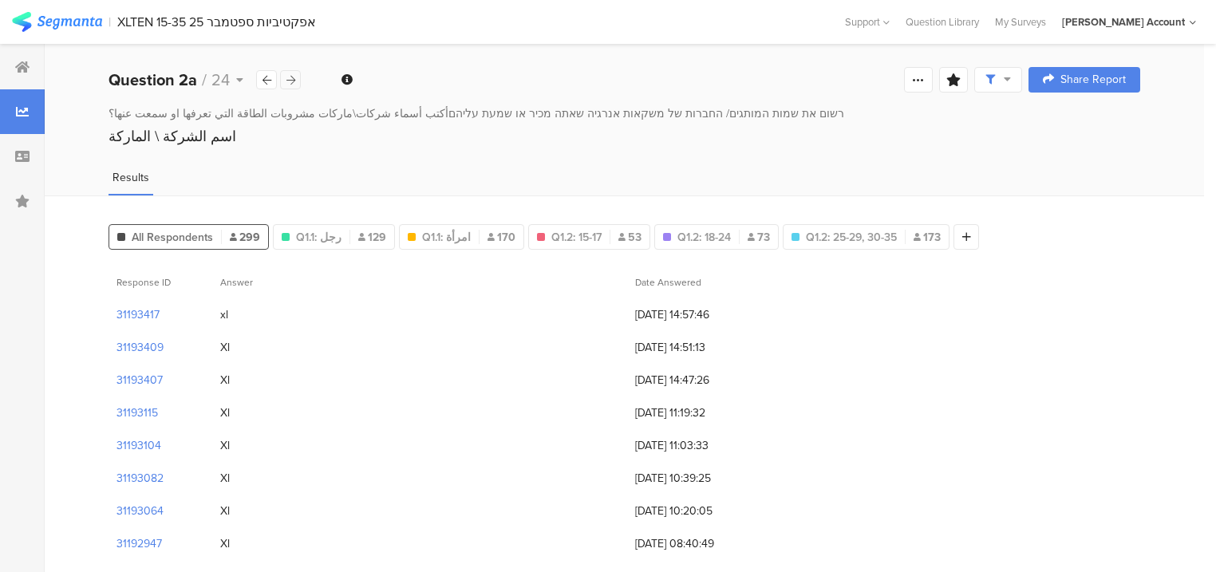
click at [289, 80] on icon at bounding box center [290, 80] width 9 height 10
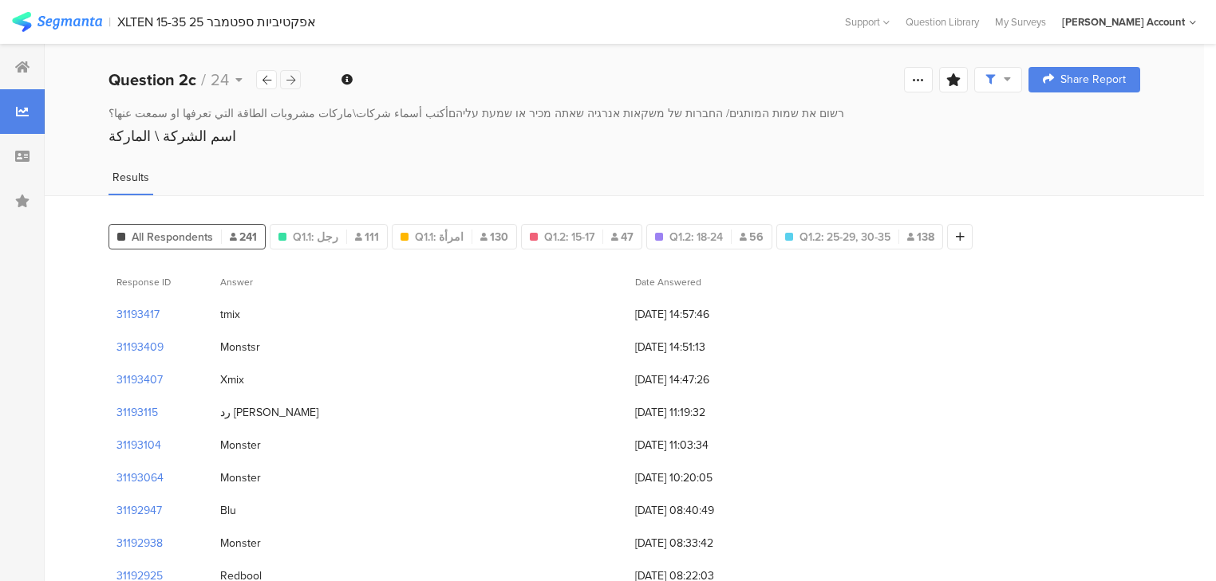
click at [289, 80] on icon at bounding box center [290, 80] width 9 height 10
